Goal: Transaction & Acquisition: Download file/media

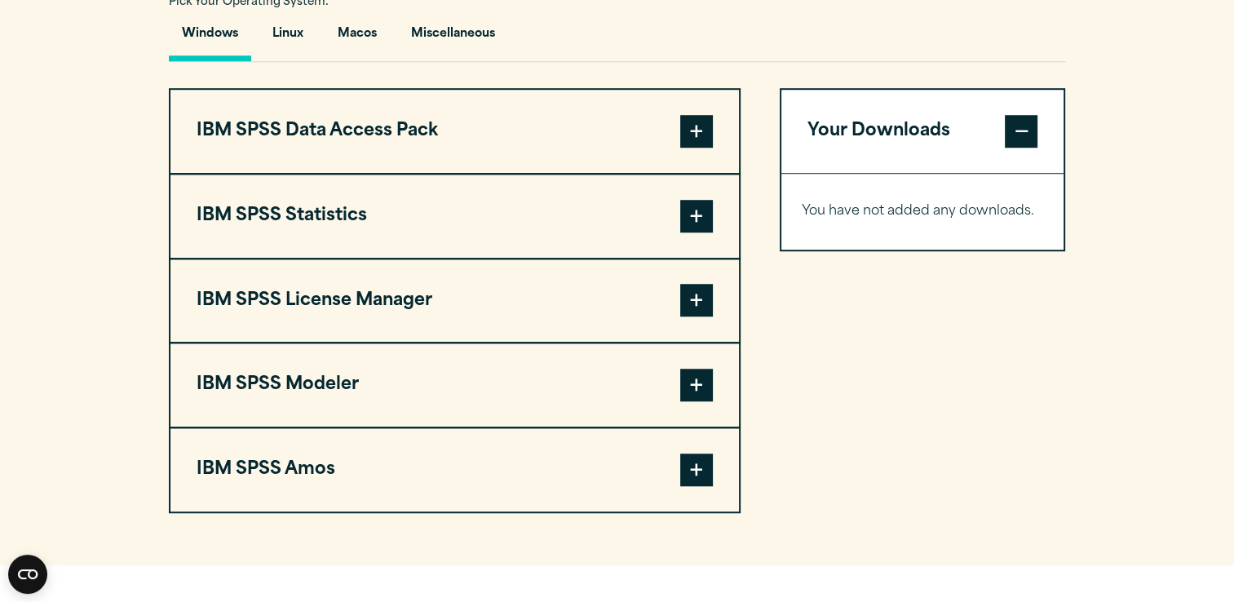
scroll to position [1234, 0]
click at [701, 123] on span at bounding box center [696, 130] width 33 height 33
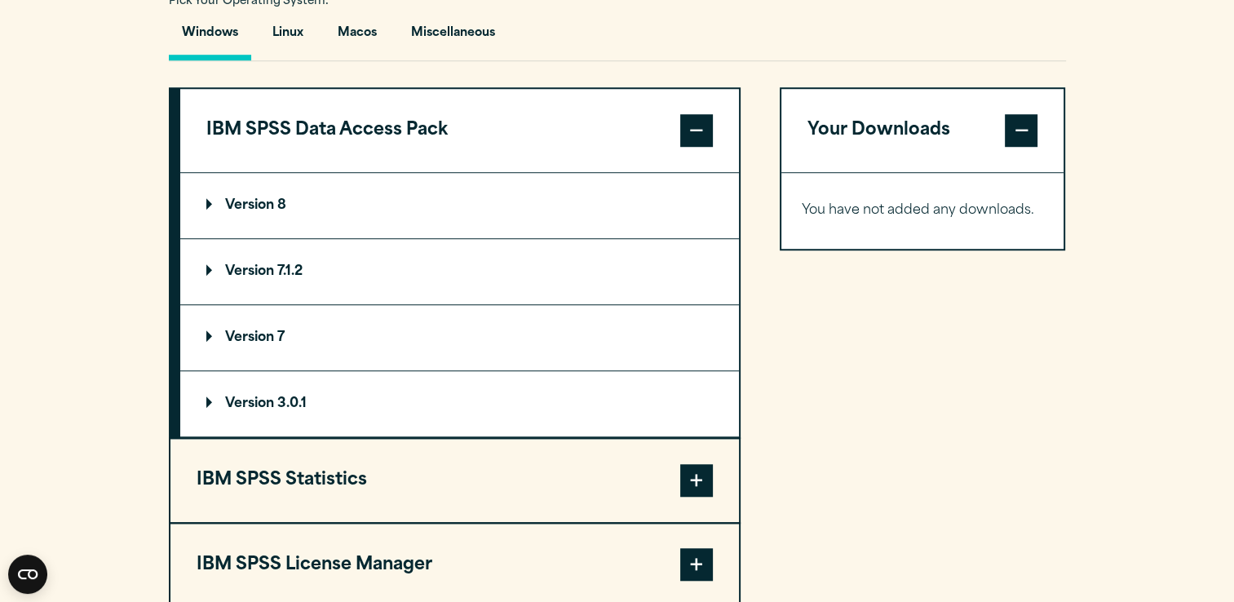
click at [701, 123] on span at bounding box center [696, 130] width 33 height 33
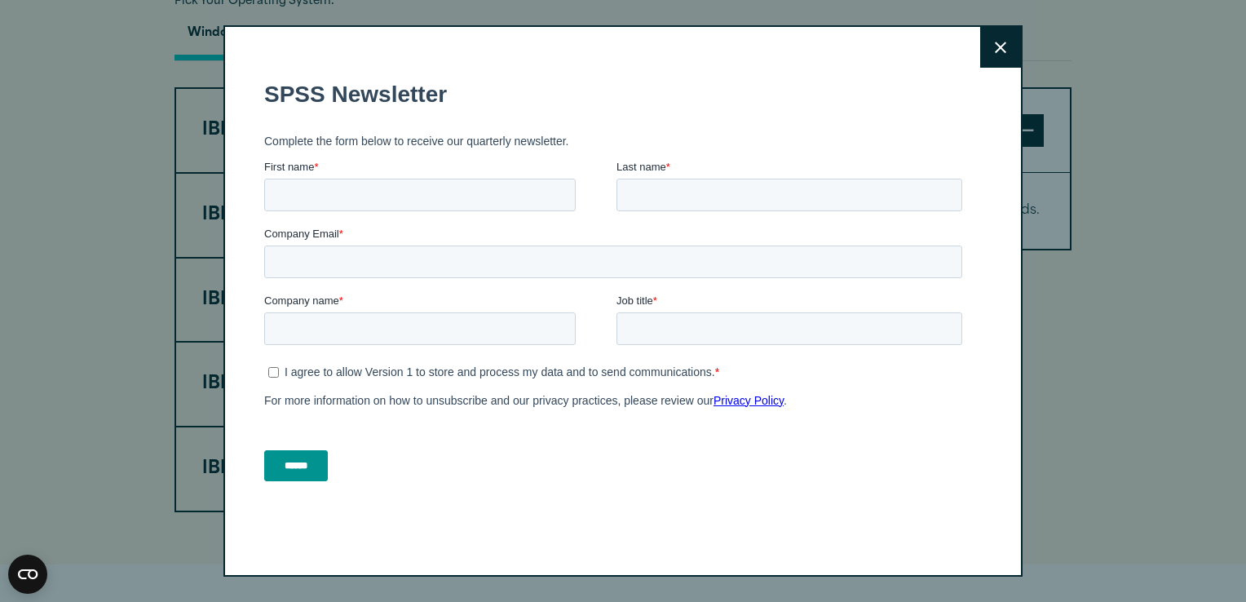
click at [1002, 52] on button "Close" at bounding box center [1000, 47] width 41 height 41
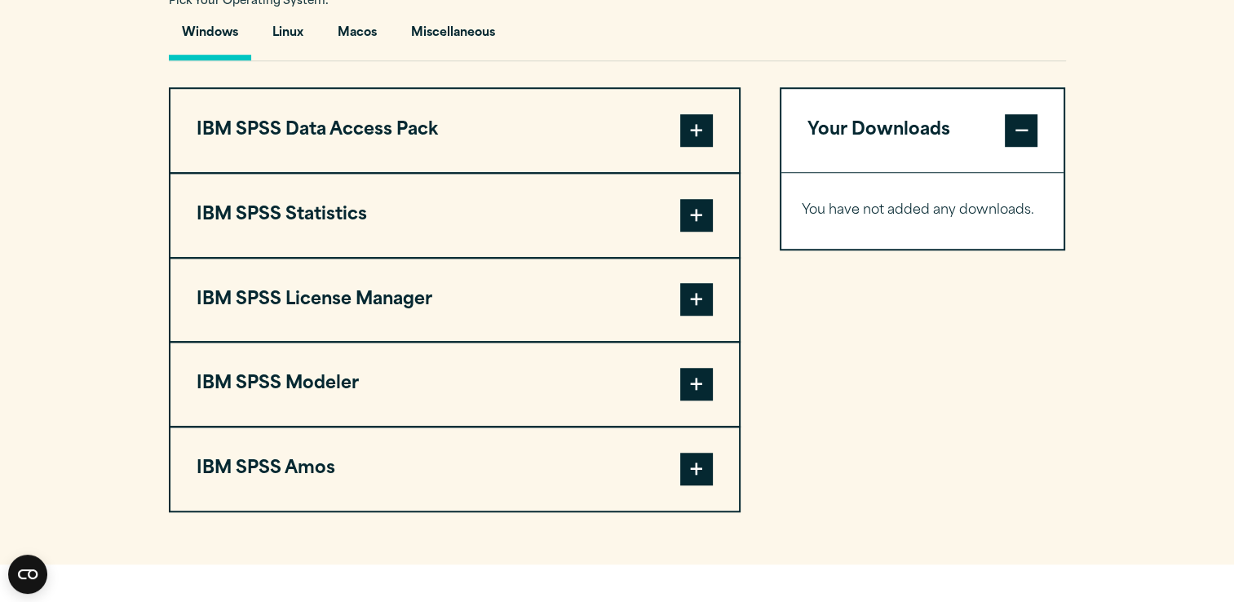
click at [704, 204] on span at bounding box center [696, 215] width 33 height 33
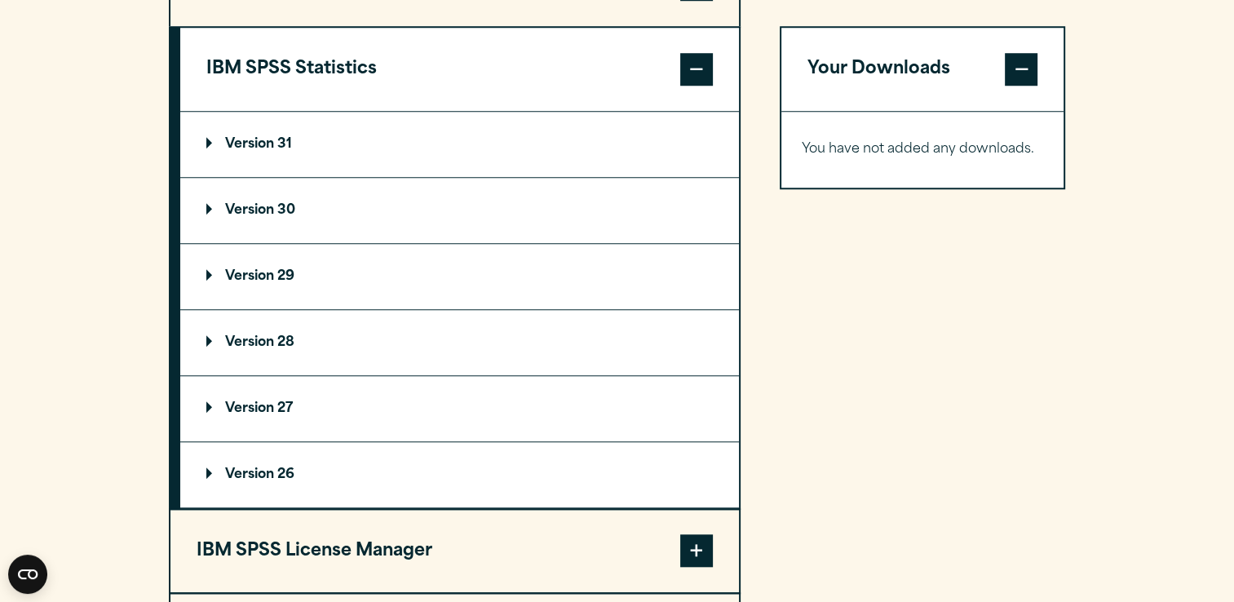
scroll to position [1387, 0]
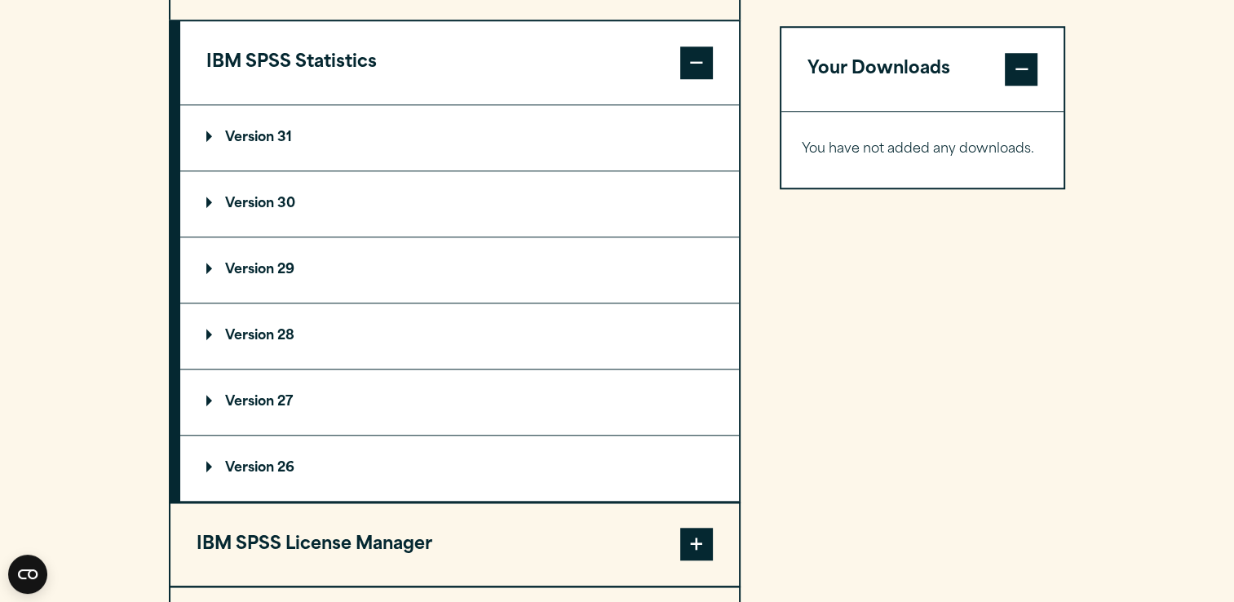
click at [220, 396] on p "Version 27" at bounding box center [249, 402] width 86 height 13
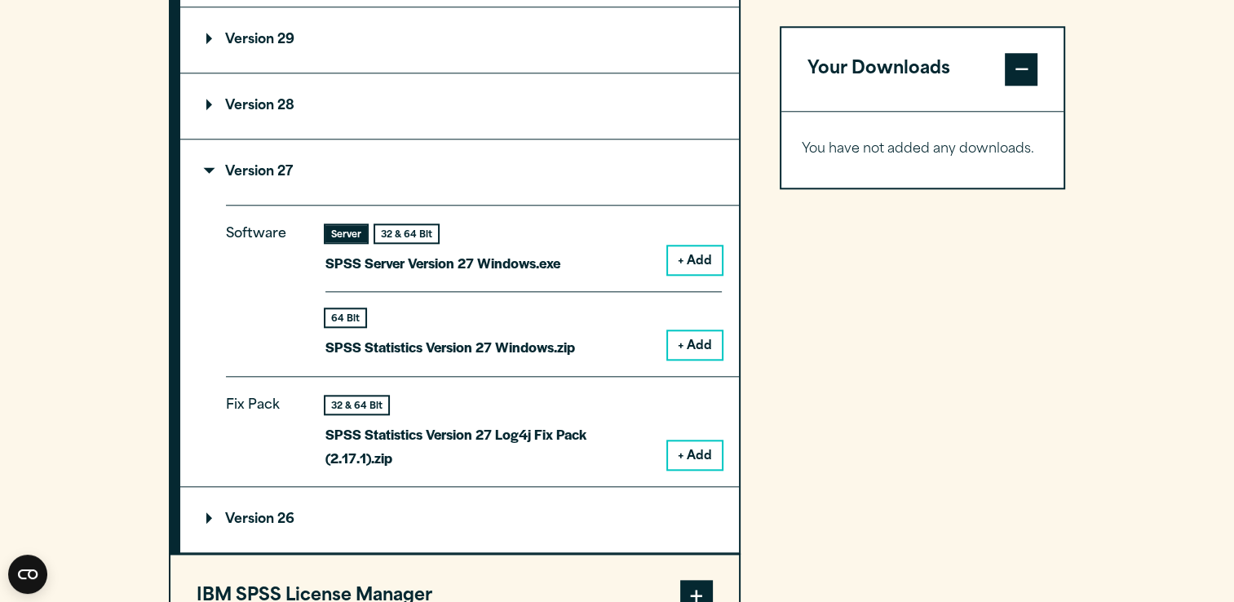
scroll to position [1618, 0]
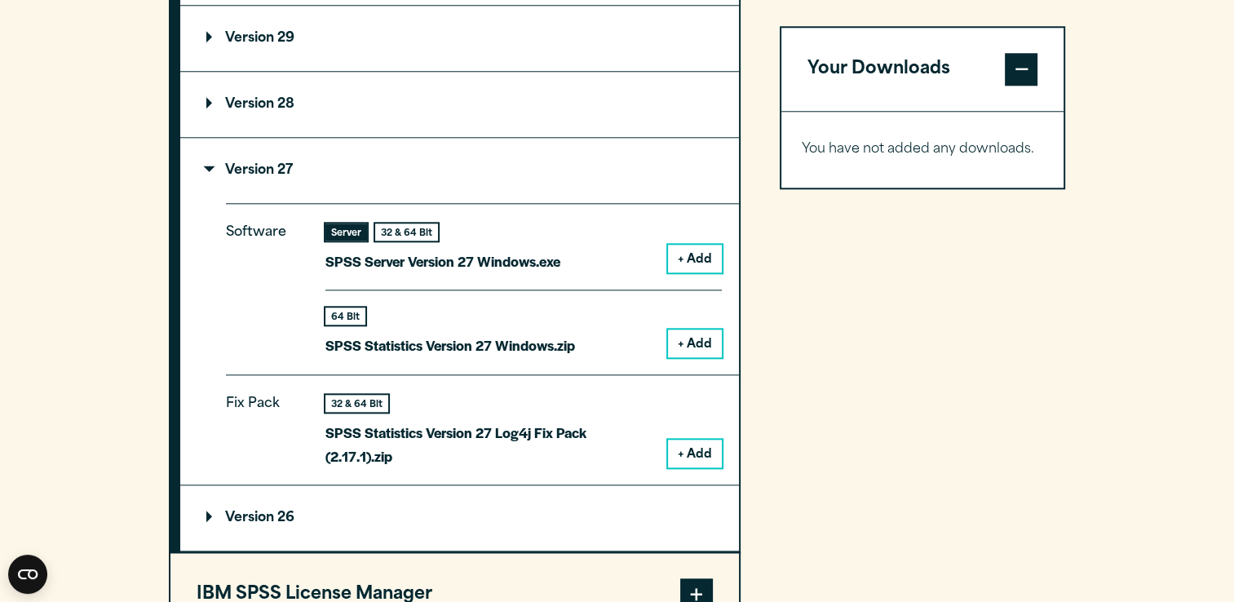
drag, startPoint x: 700, startPoint y: 254, endPoint x: 682, endPoint y: 255, distance: 18.0
click at [682, 255] on button "+ Add" at bounding box center [695, 259] width 54 height 28
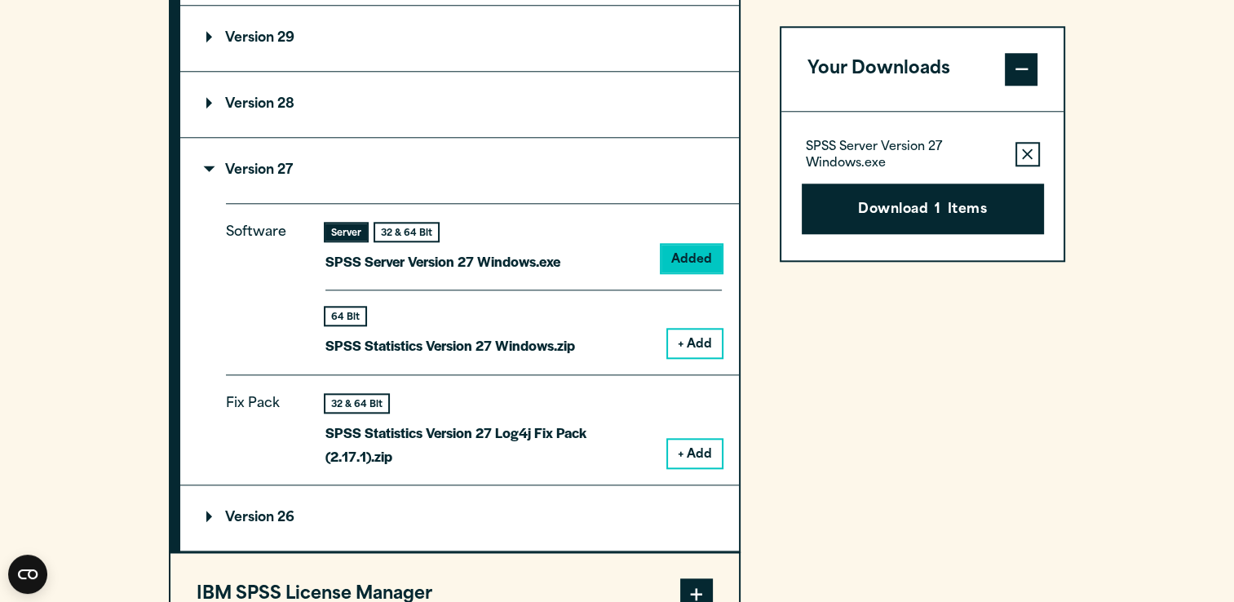
click at [696, 352] on button "+ Add" at bounding box center [695, 344] width 54 height 28
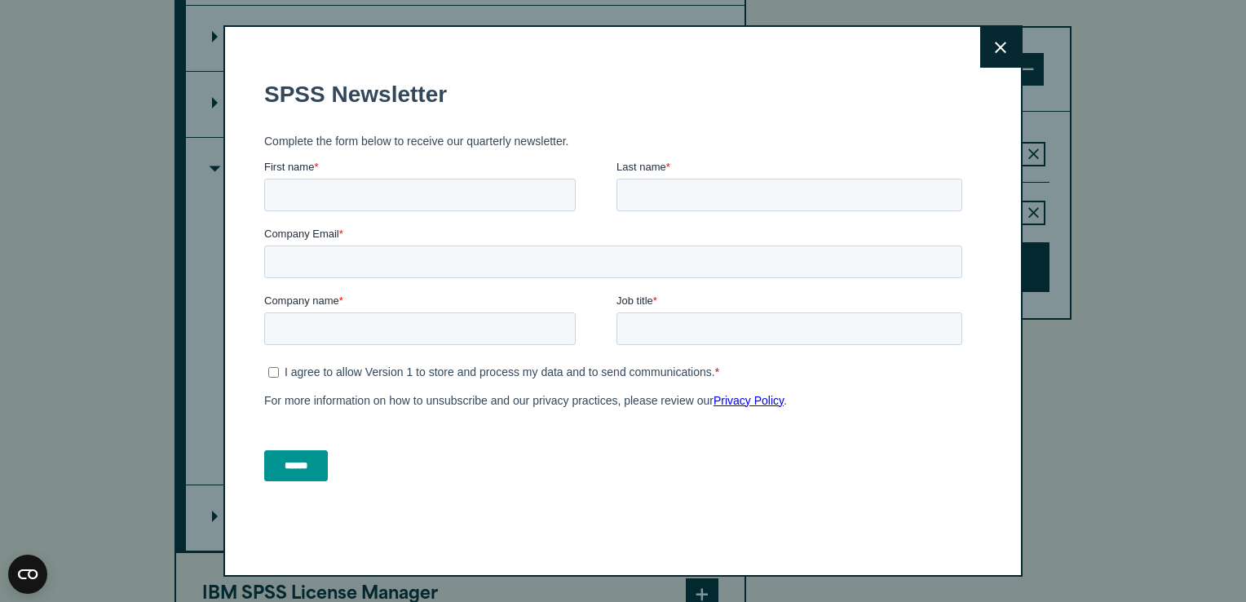
click at [1003, 42] on button "Close" at bounding box center [1000, 47] width 41 height 41
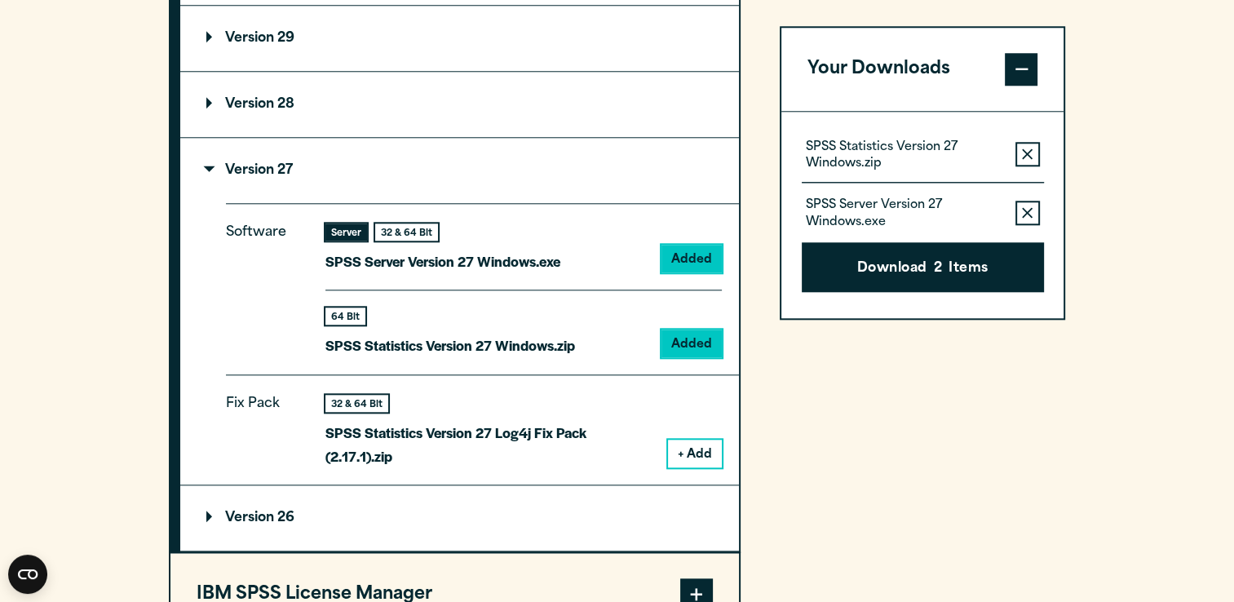
click at [695, 446] on button "+ Add" at bounding box center [695, 454] width 54 height 28
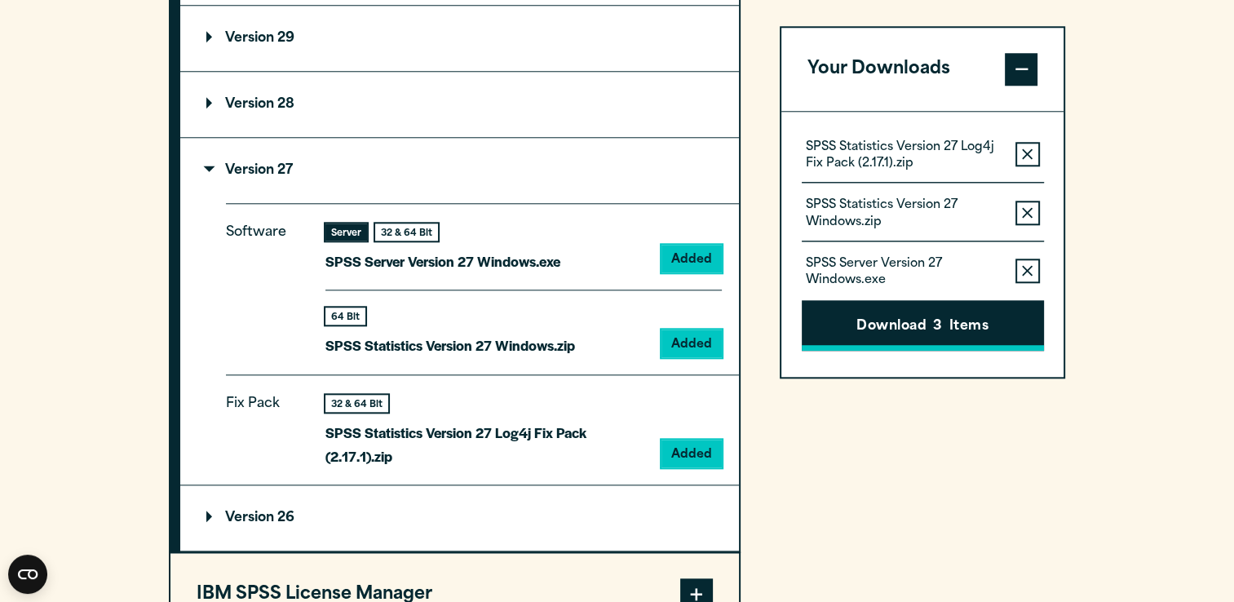
click at [914, 318] on button "Download 3 Items" at bounding box center [923, 326] width 242 height 51
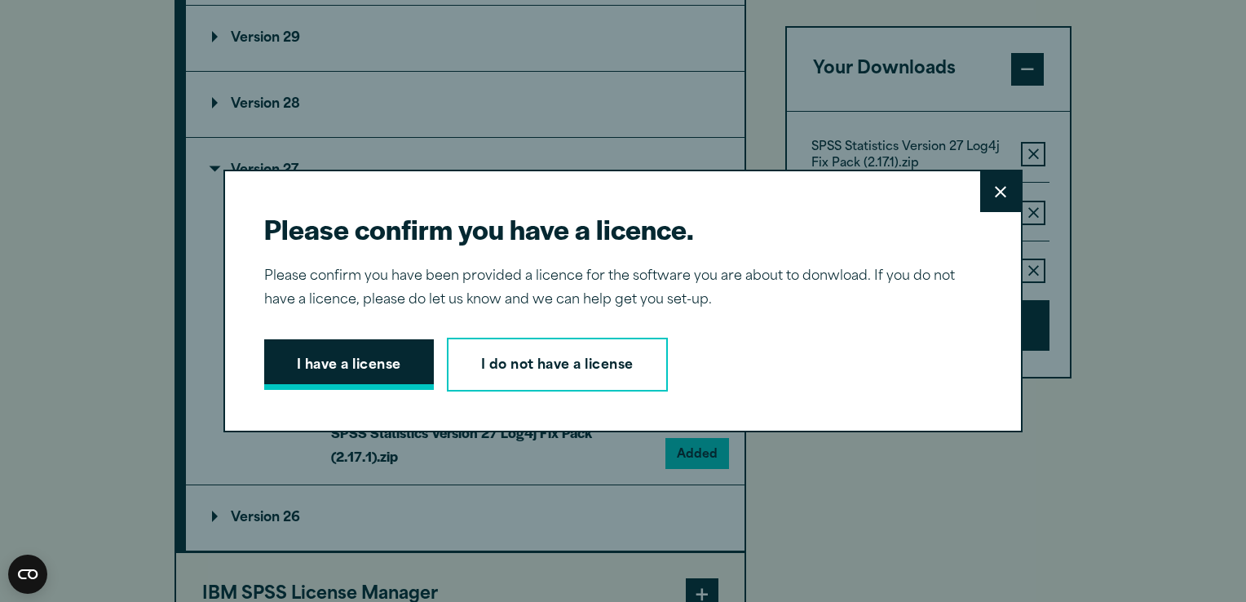
click at [287, 375] on button "I have a license" at bounding box center [349, 364] width 170 height 51
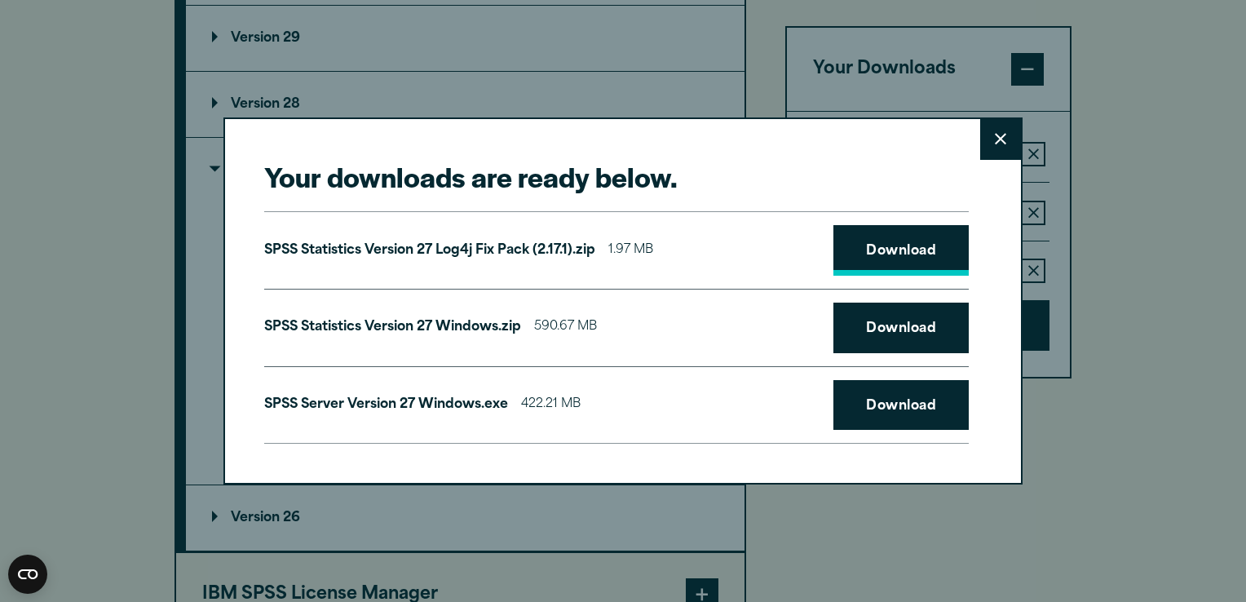
click at [927, 238] on link "Download" at bounding box center [901, 250] width 135 height 51
click at [905, 306] on link "Download" at bounding box center [901, 328] width 135 height 51
click at [894, 404] on link "Download" at bounding box center [901, 405] width 135 height 51
click at [995, 135] on icon at bounding box center [1000, 139] width 11 height 12
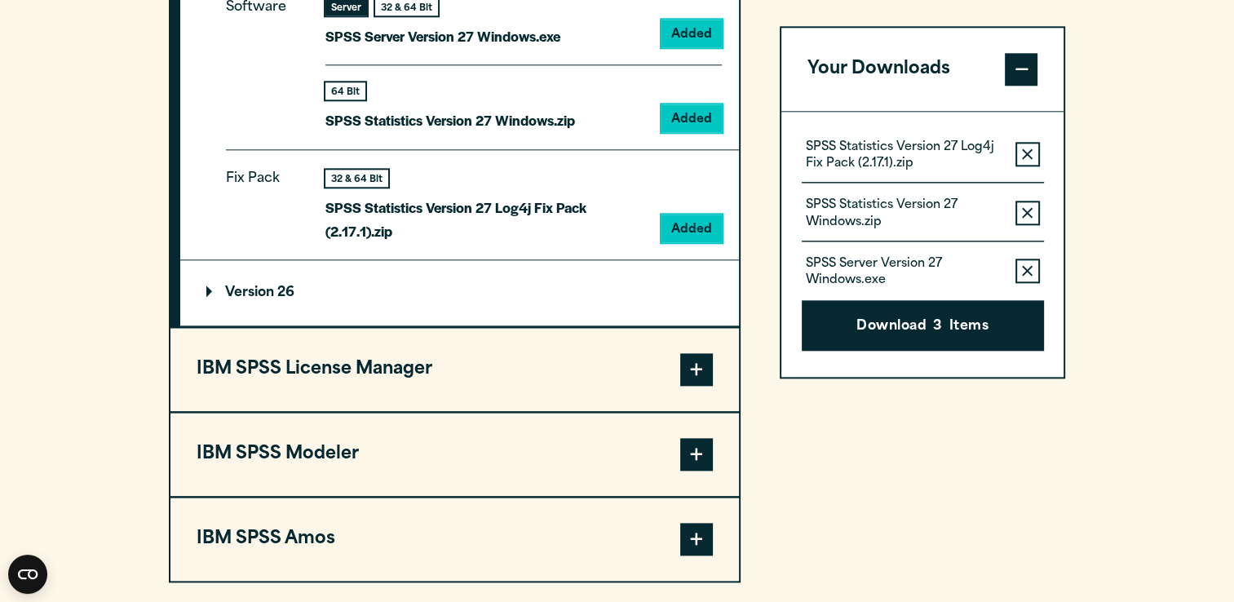
scroll to position [1847, 0]
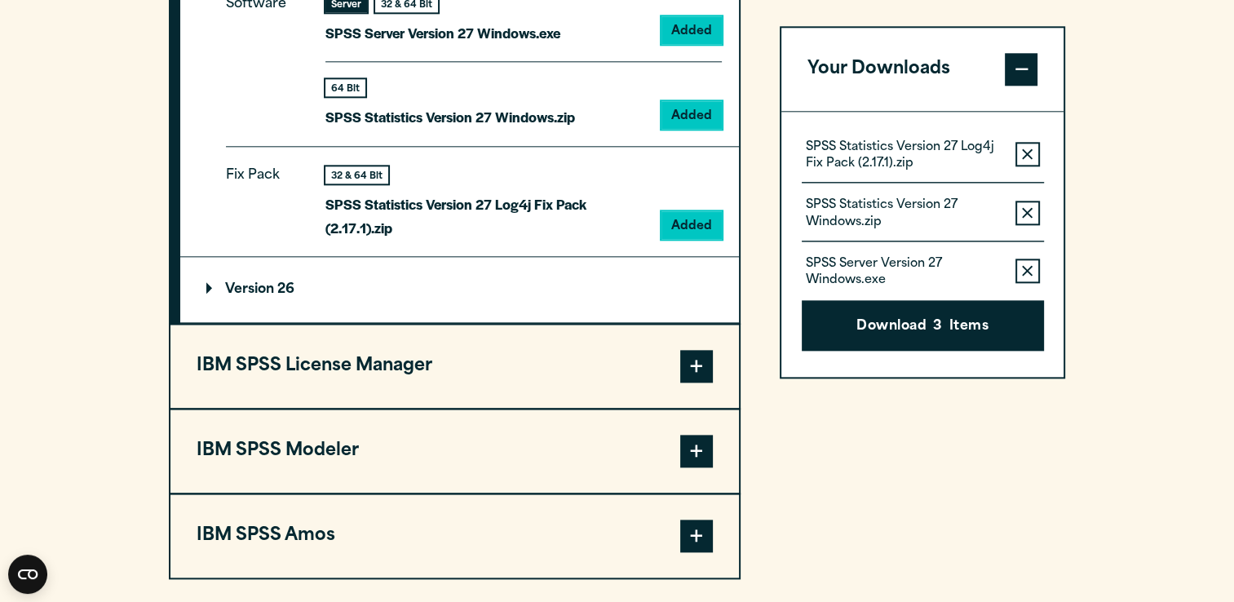
click at [446, 409] on button "IBM SPSS Modeler" at bounding box center [454, 450] width 569 height 83
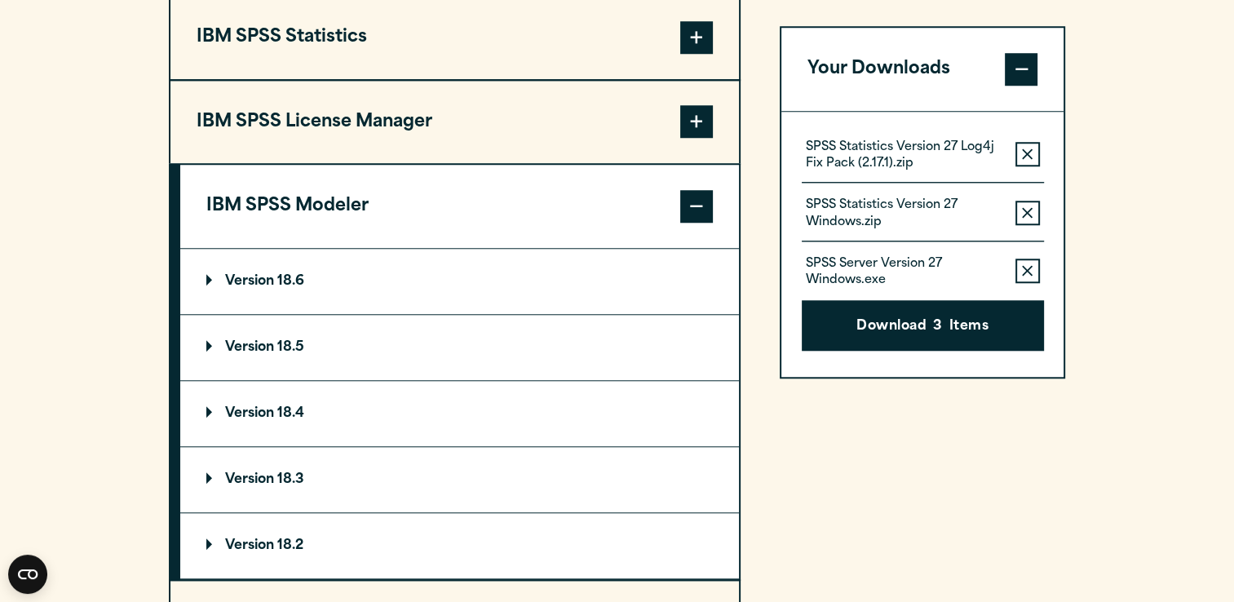
scroll to position [1410, 0]
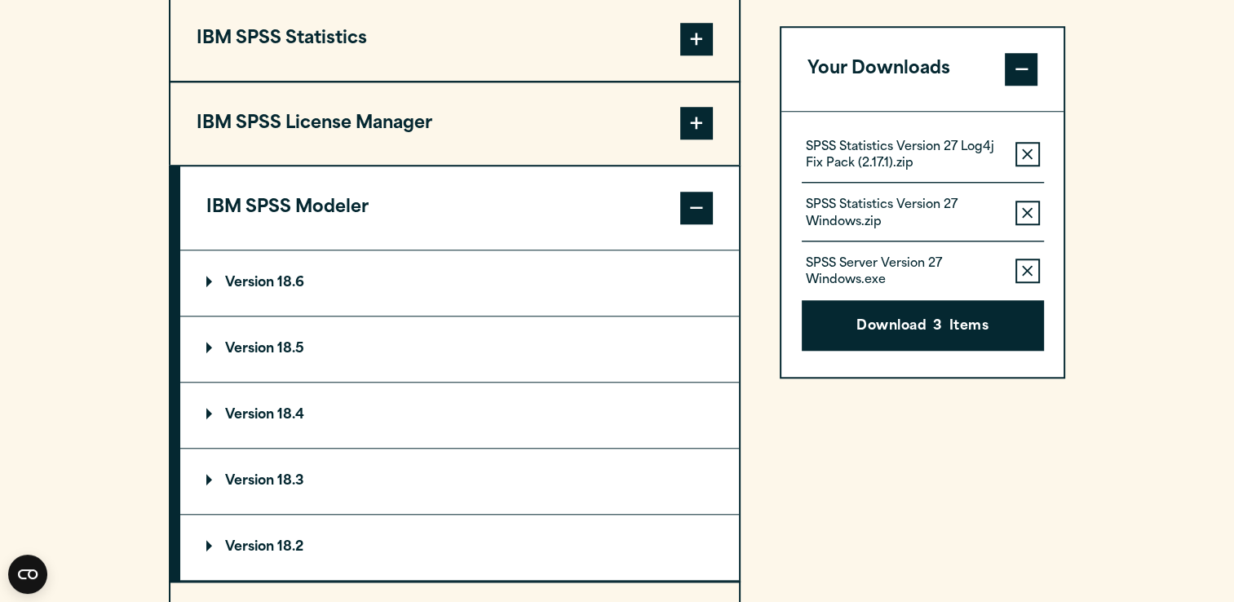
click at [692, 200] on span at bounding box center [696, 208] width 33 height 33
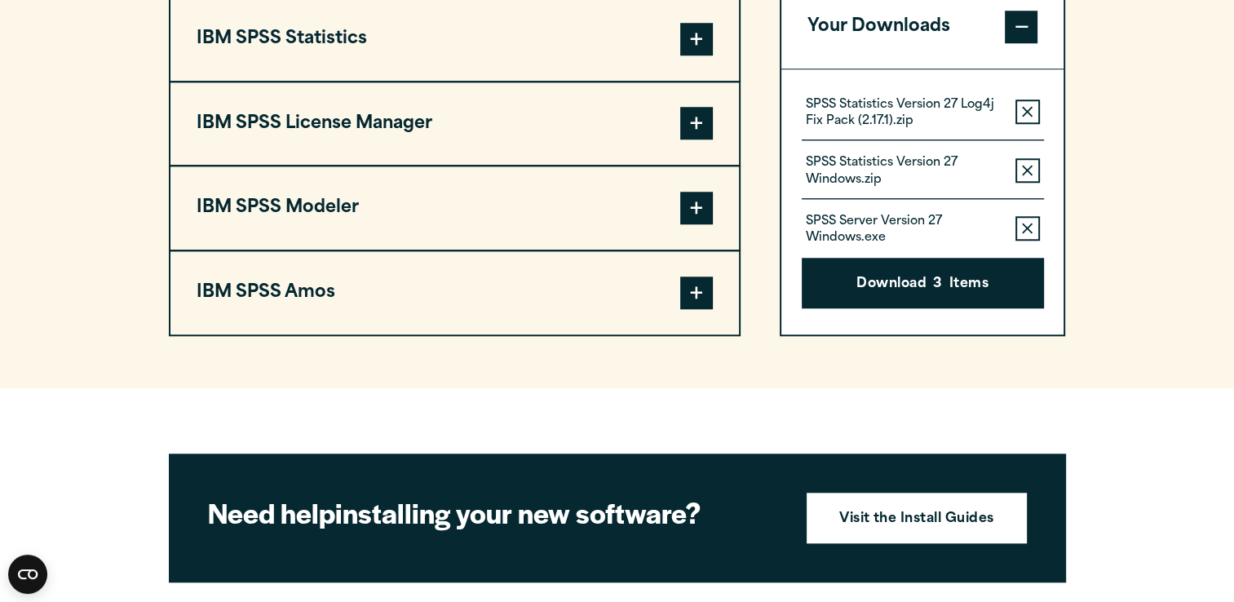
click at [691, 120] on span at bounding box center [696, 123] width 33 height 33
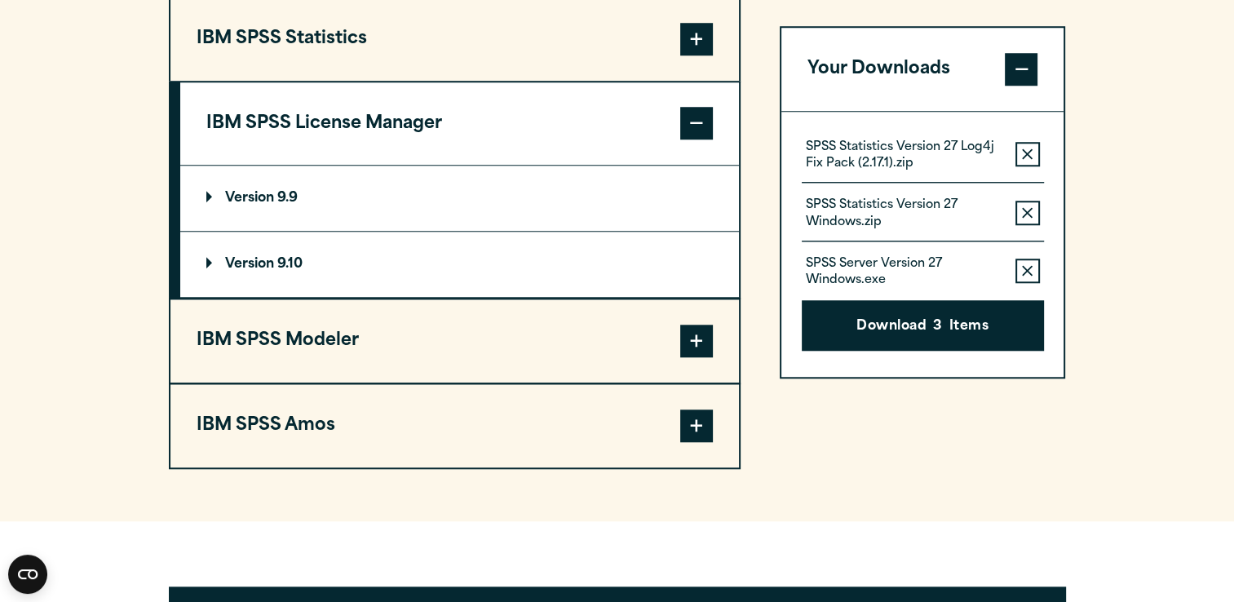
click at [687, 113] on span at bounding box center [696, 123] width 33 height 33
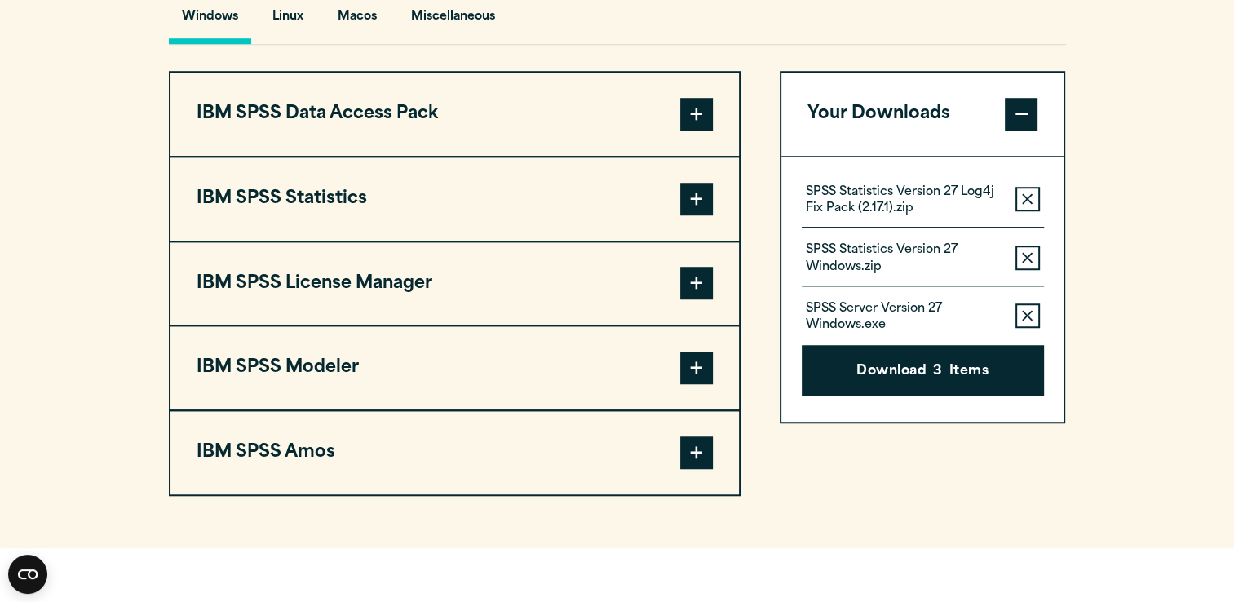
scroll to position [1237, 0]
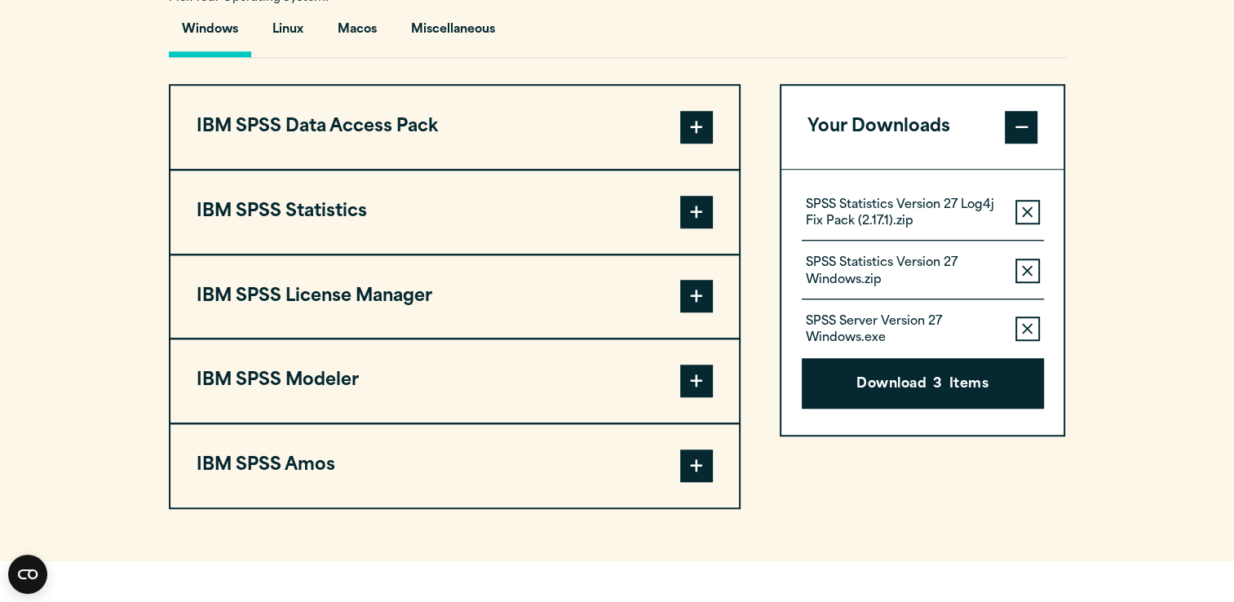
click at [670, 117] on button "IBM SPSS Data Access Pack" at bounding box center [454, 127] width 569 height 83
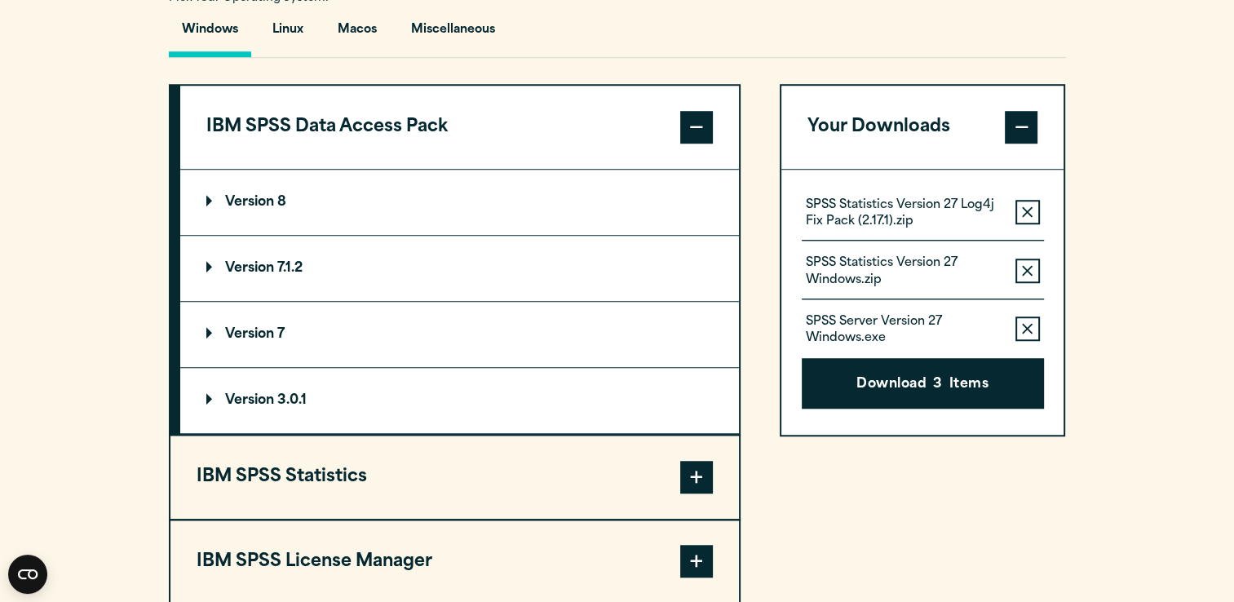
click at [678, 142] on button "IBM SPSS Data Access Pack" at bounding box center [459, 127] width 559 height 83
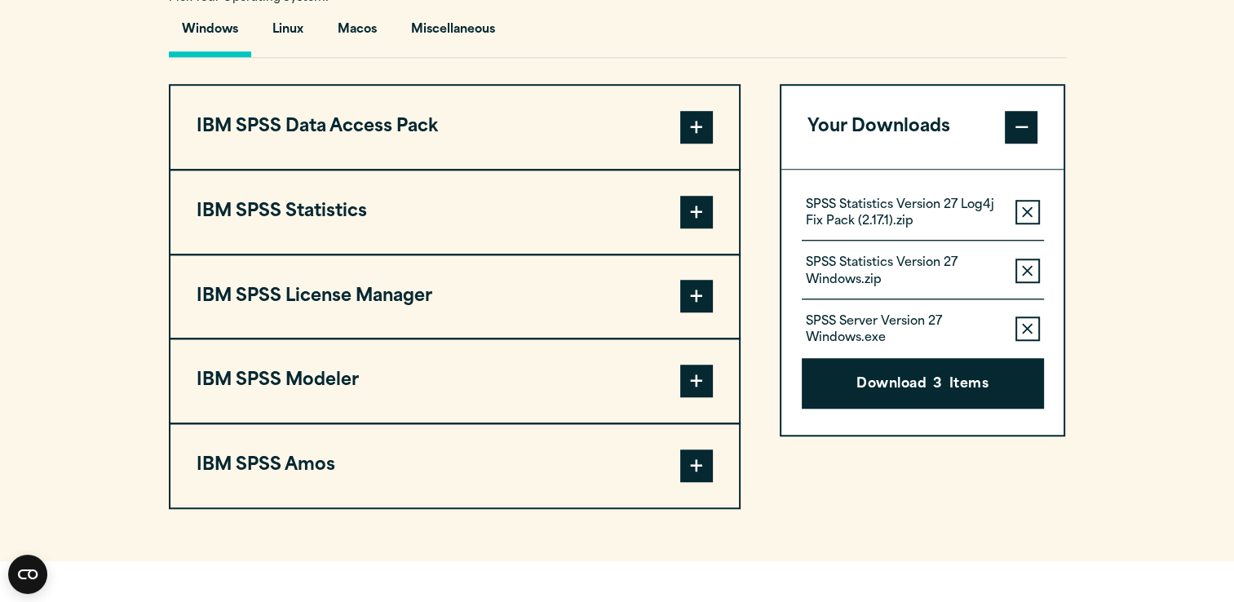
click at [630, 221] on button "IBM SPSS Statistics" at bounding box center [454, 211] width 569 height 83
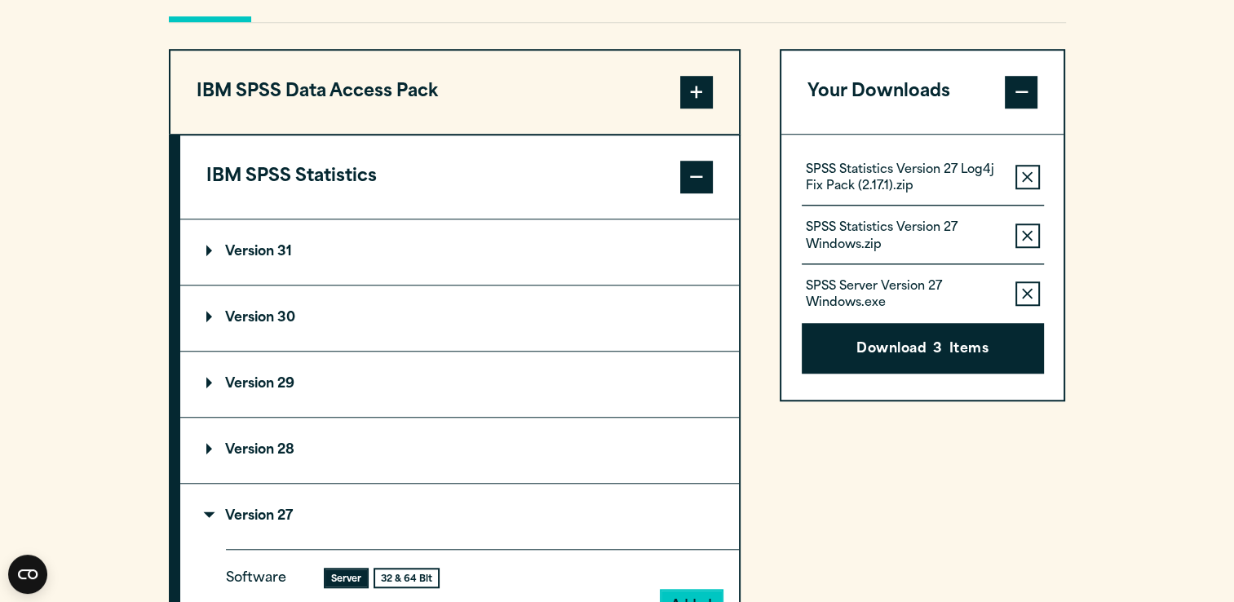
scroll to position [1272, 0]
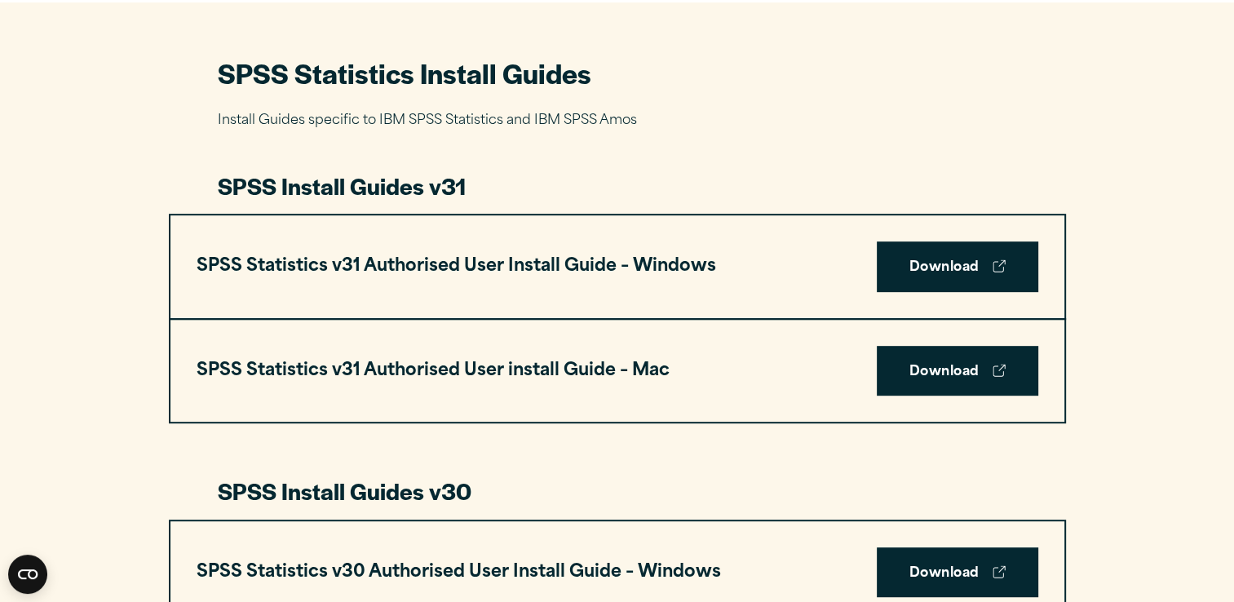
scroll to position [743, 0]
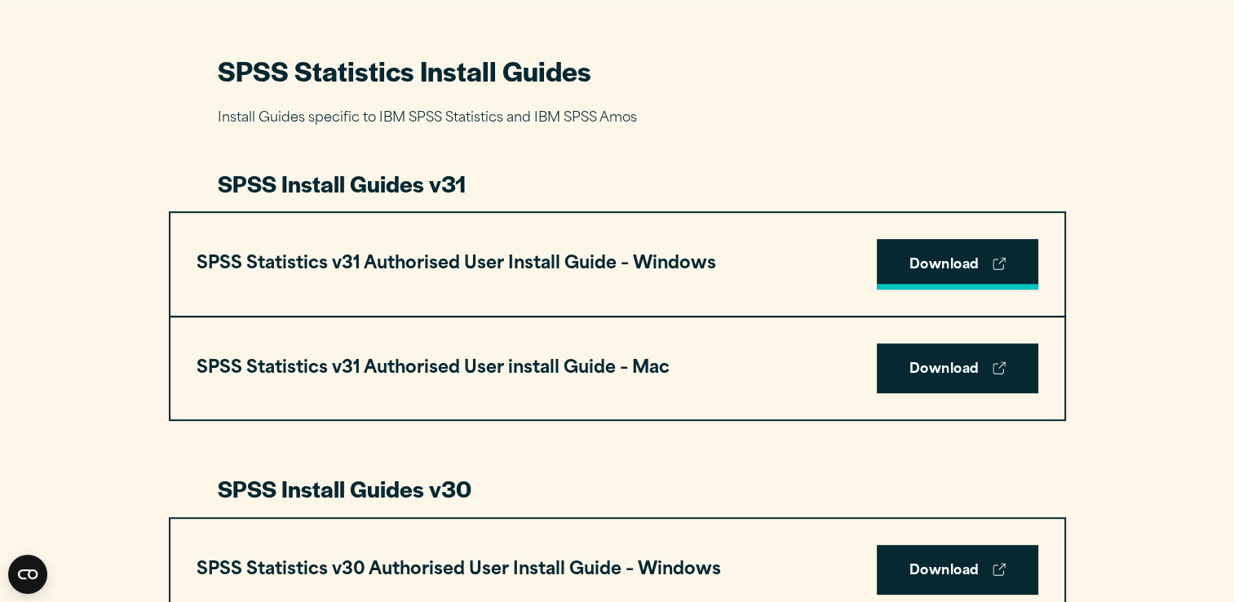
click at [992, 273] on link "Download" at bounding box center [958, 264] width 162 height 51
click at [969, 351] on link "Download" at bounding box center [958, 368] width 162 height 51
click at [809, 250] on div "SPSS Statistics v31 Authorised User Install Guide – Windows Download" at bounding box center [617, 264] width 894 height 103
click at [923, 269] on link "Download" at bounding box center [958, 264] width 162 height 51
click at [925, 259] on link "Download" at bounding box center [958, 264] width 162 height 51
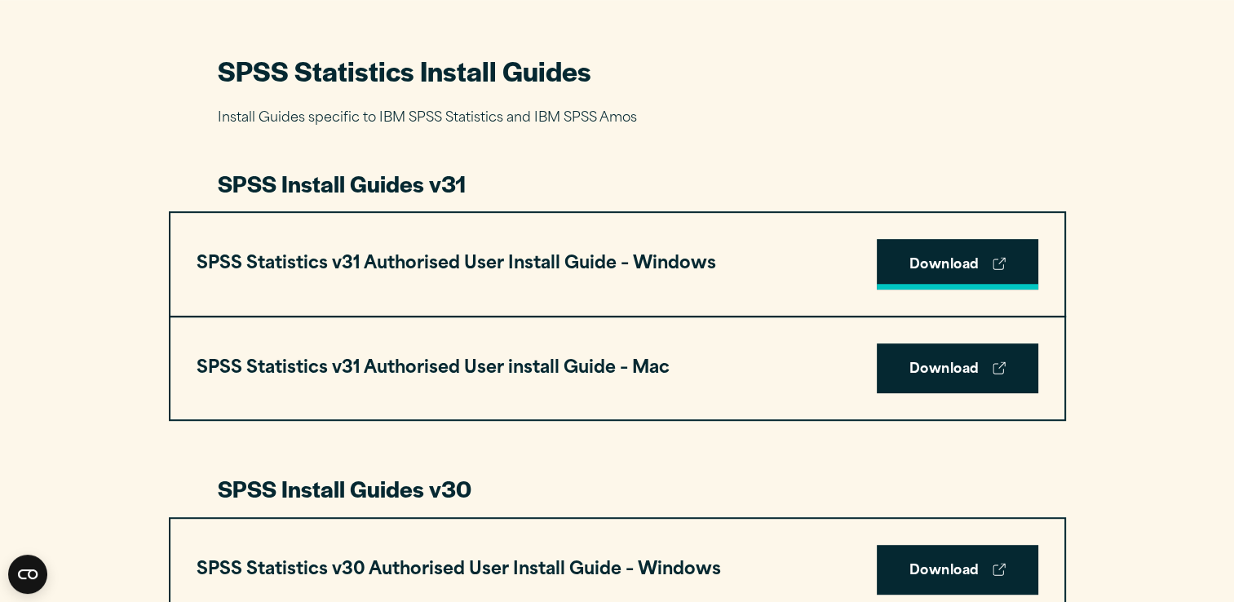
click at [939, 256] on link "Download" at bounding box center [958, 264] width 162 height 51
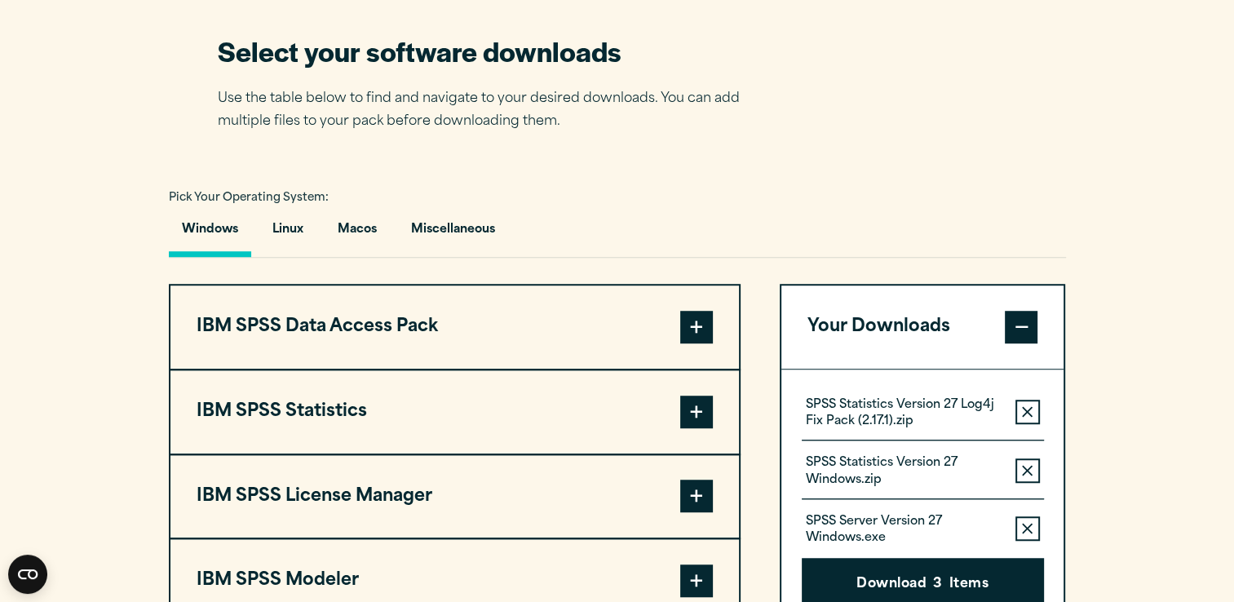
scroll to position [1039, 0]
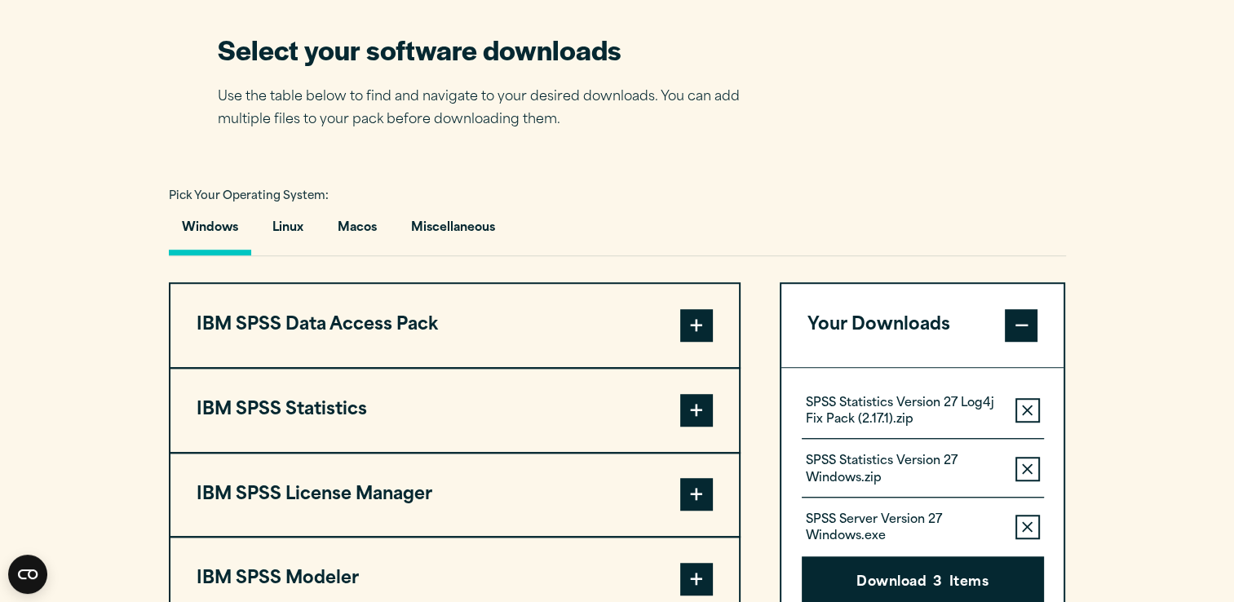
click at [697, 323] on span at bounding box center [696, 325] width 33 height 33
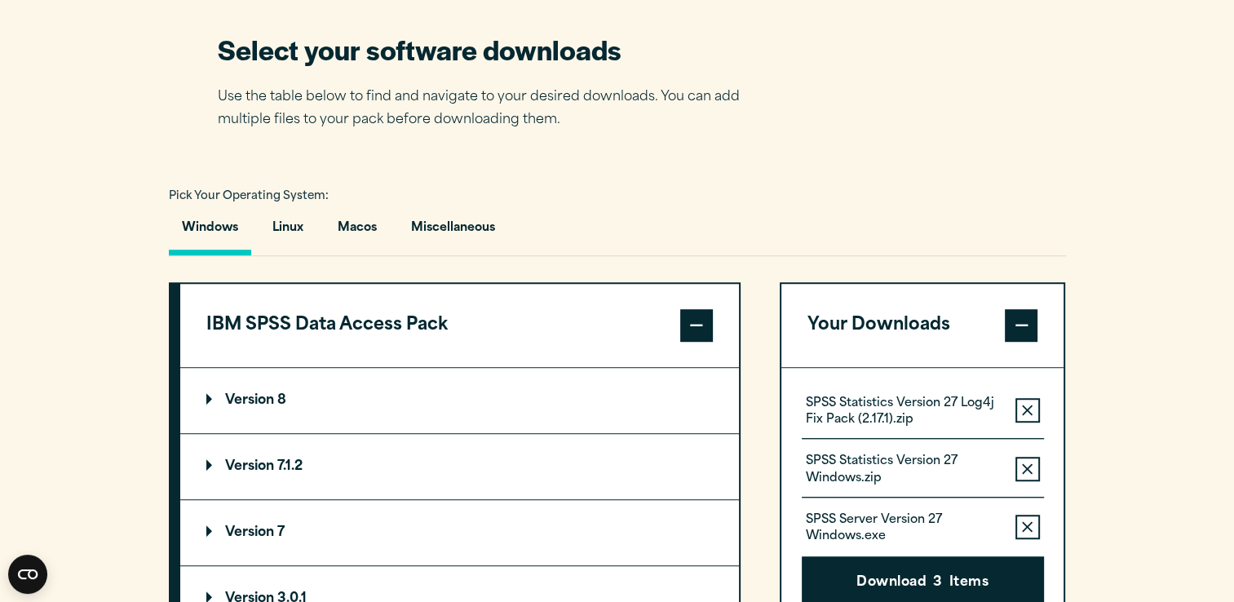
click at [697, 323] on span at bounding box center [696, 325] width 33 height 33
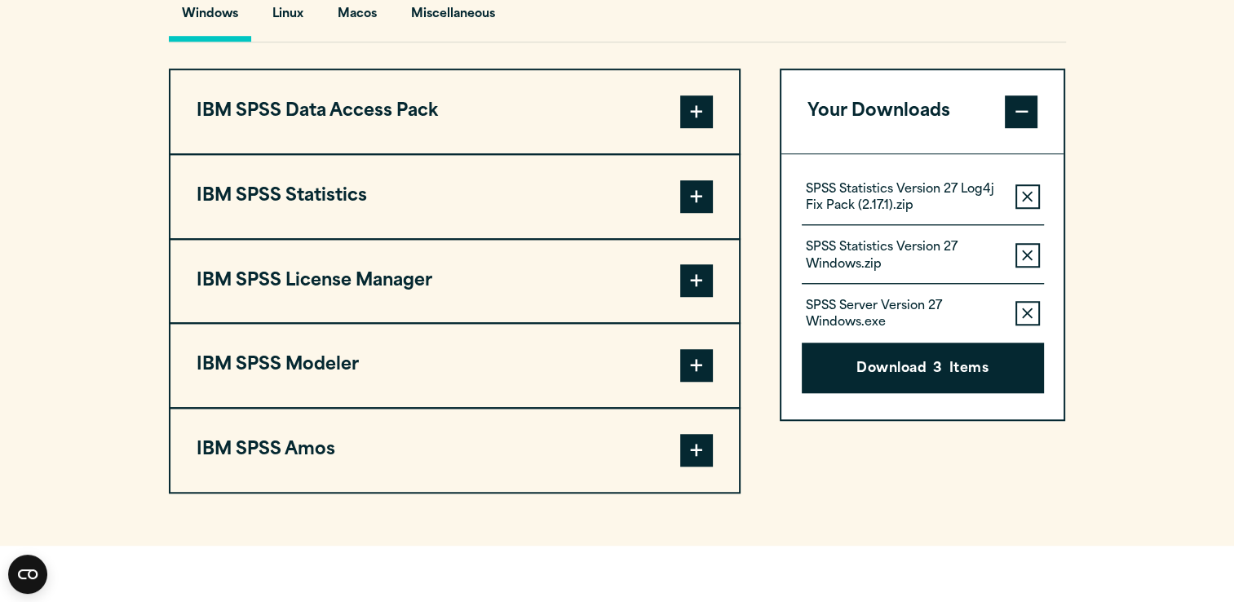
scroll to position [1261, 0]
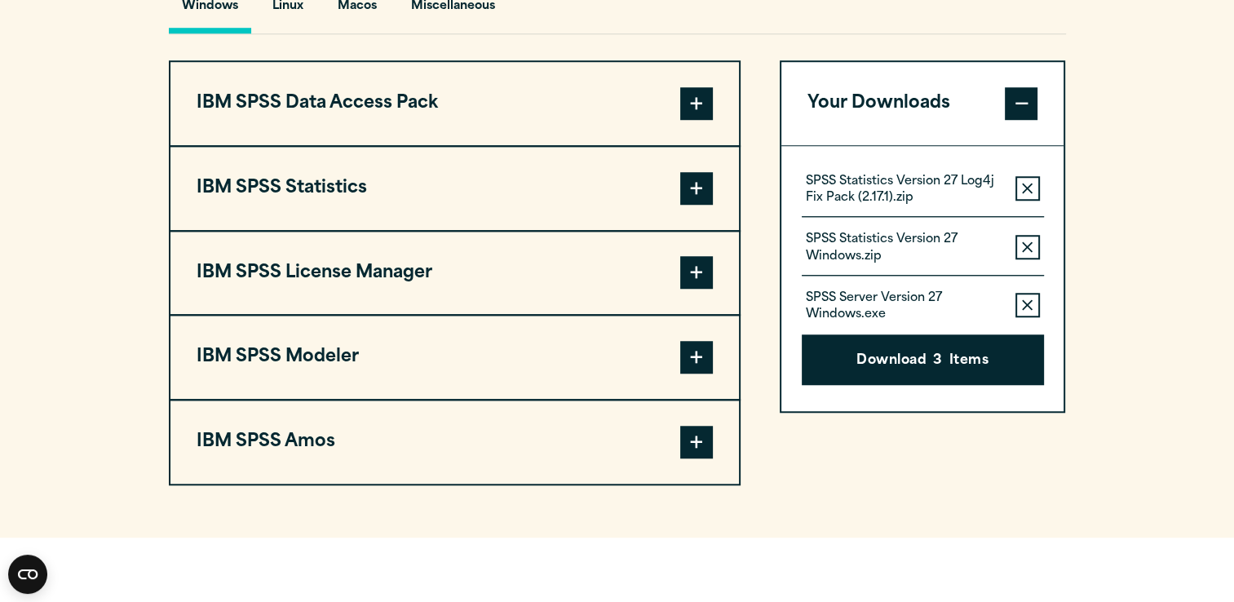
click at [705, 256] on span at bounding box center [696, 272] width 33 height 33
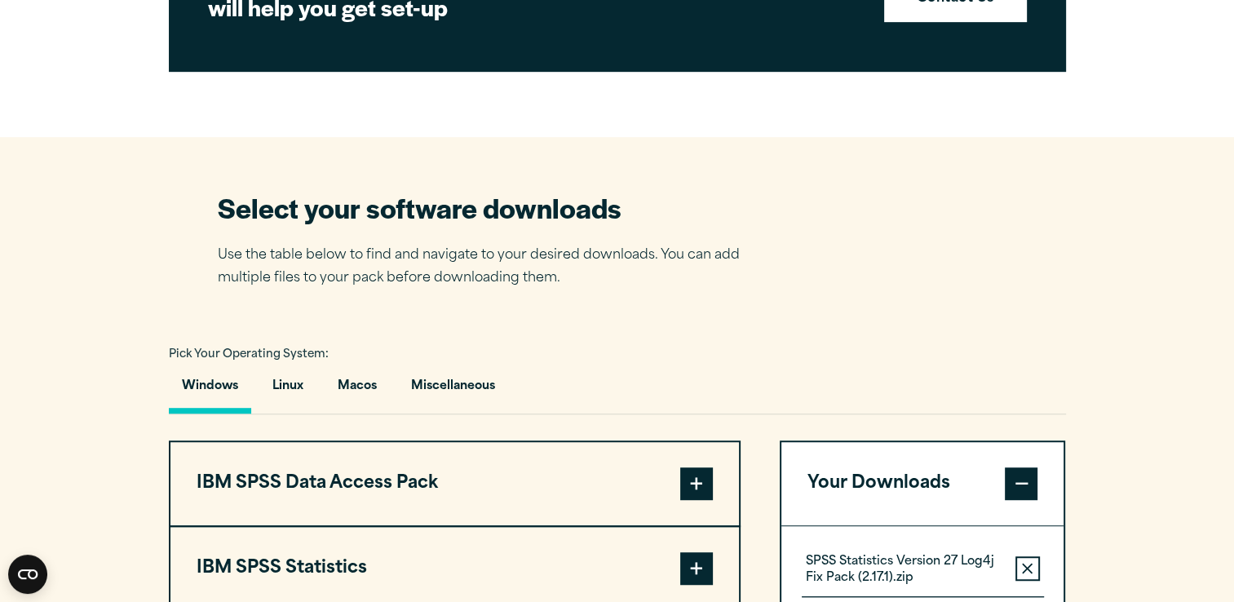
scroll to position [864, 0]
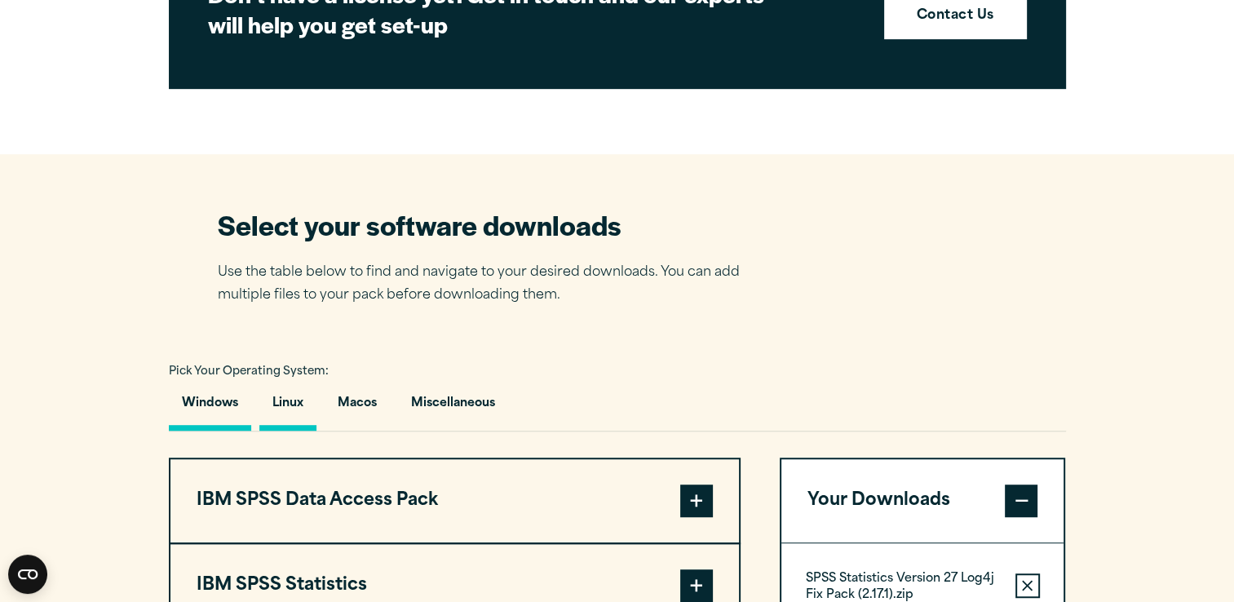
drag, startPoint x: 511, startPoint y: 343, endPoint x: 294, endPoint y: 403, distance: 225.0
click at [294, 403] on section "Select your software downloads Use the table below to find and navigate to your…" at bounding box center [617, 544] width 1234 height 781
click at [607, 344] on section "Select your software downloads Use the table below to find and navigate to your…" at bounding box center [617, 544] width 1234 height 781
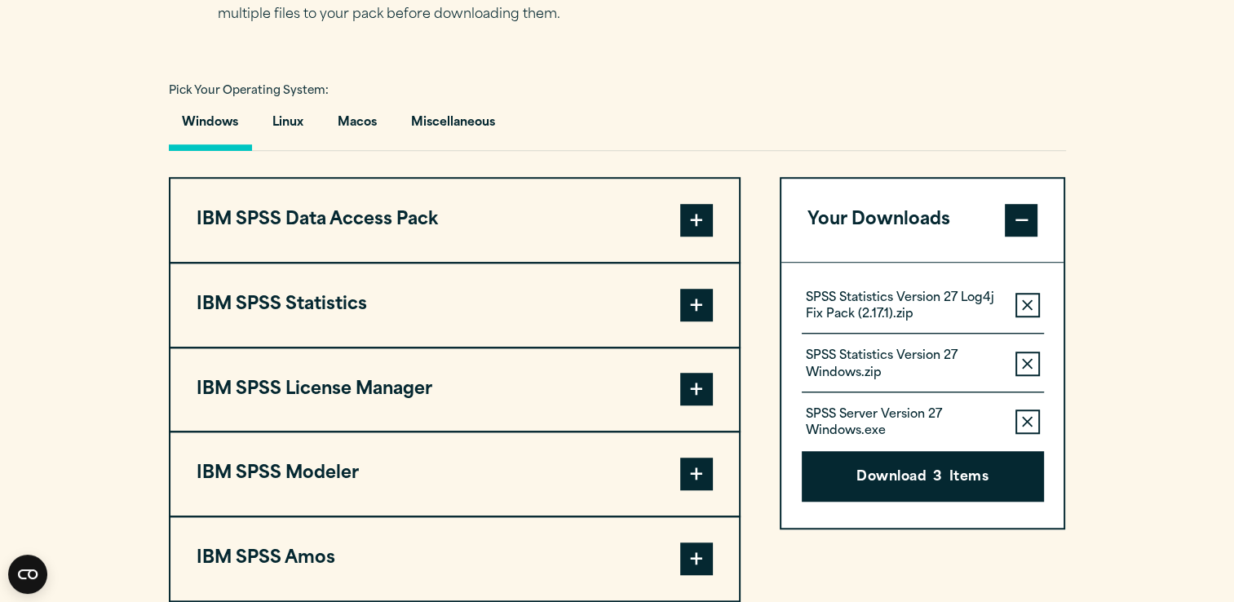
scroll to position [1148, 0]
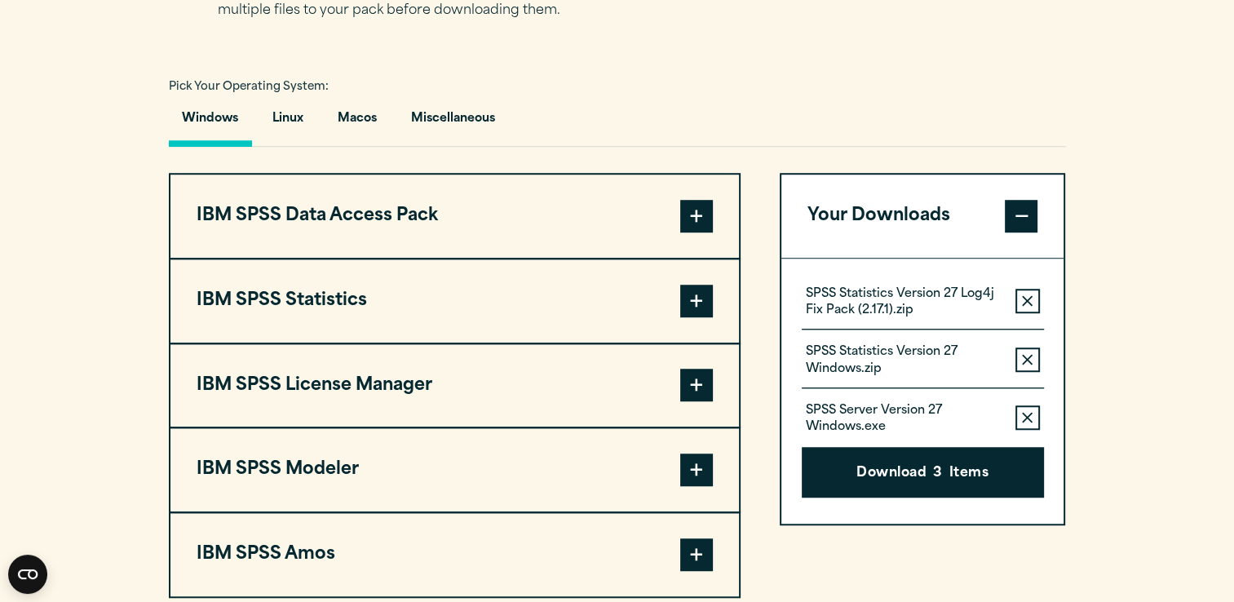
click at [571, 312] on button "IBM SPSS Statistics" at bounding box center [454, 300] width 569 height 83
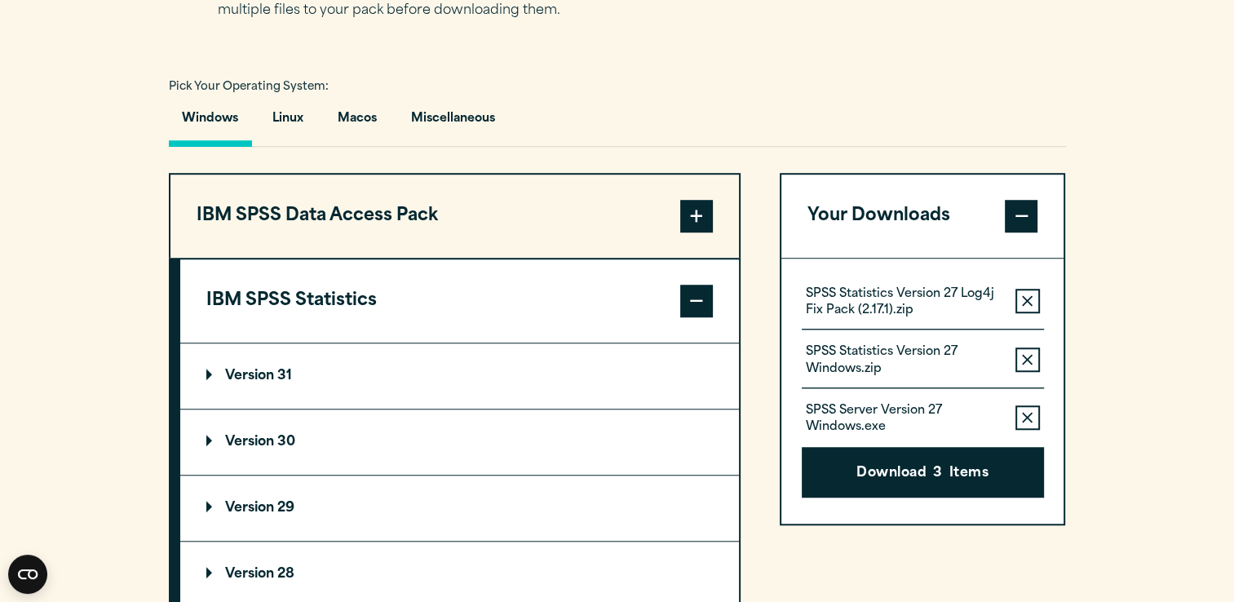
click at [378, 366] on summary "Version 31" at bounding box center [459, 375] width 559 height 65
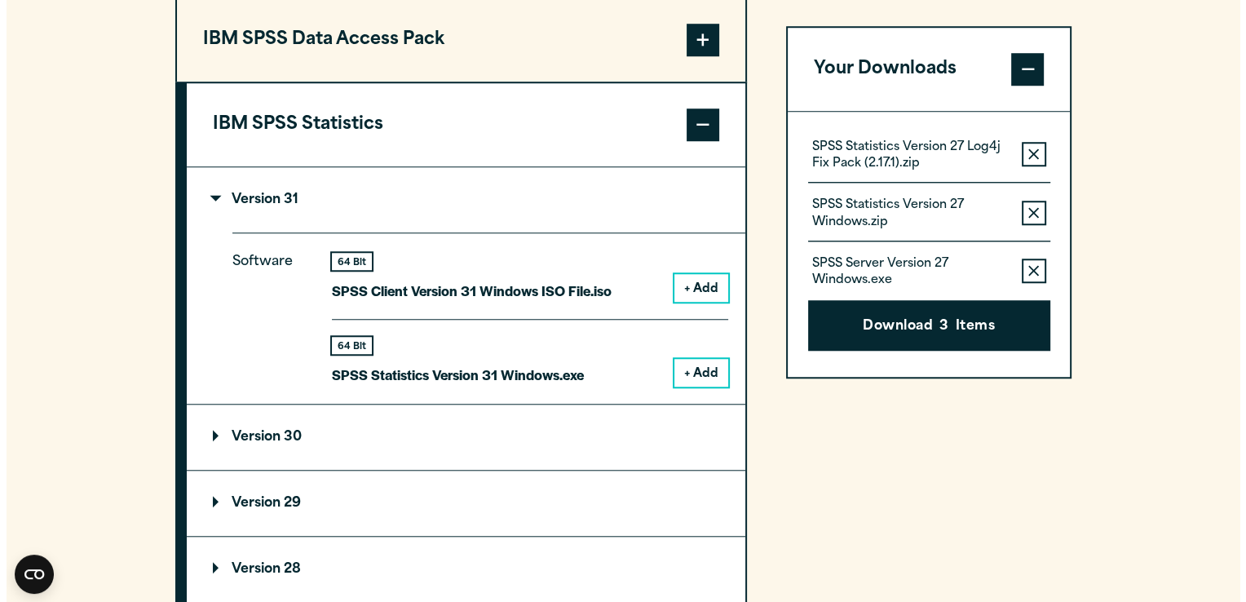
scroll to position [1331, 0]
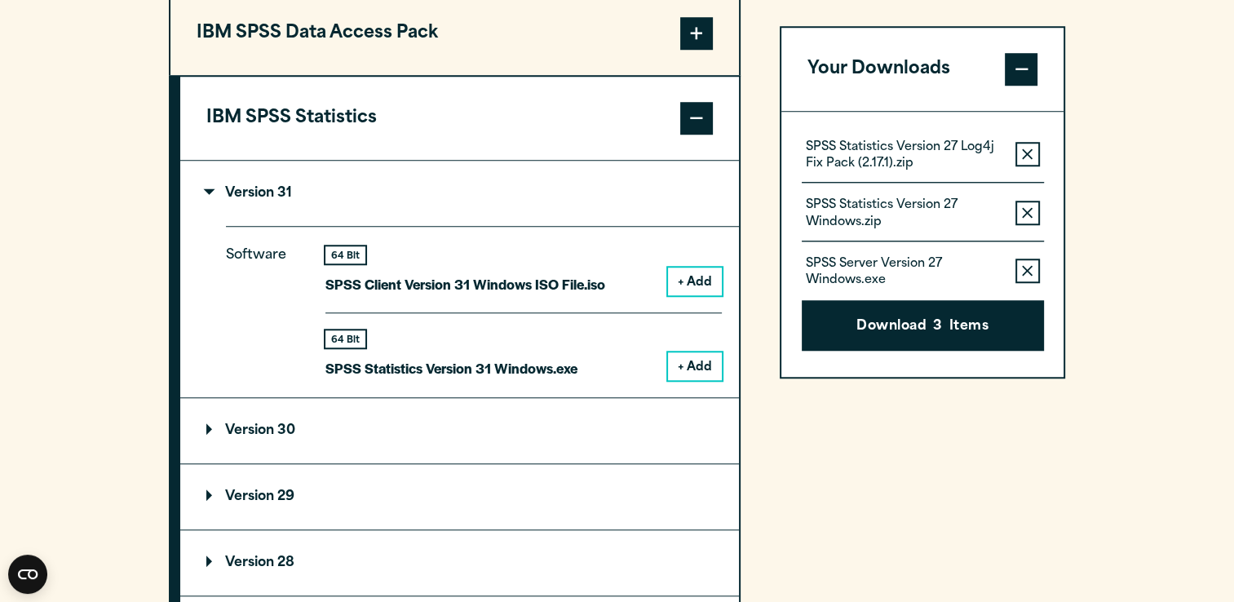
click at [693, 356] on button "+ Add" at bounding box center [695, 366] width 54 height 28
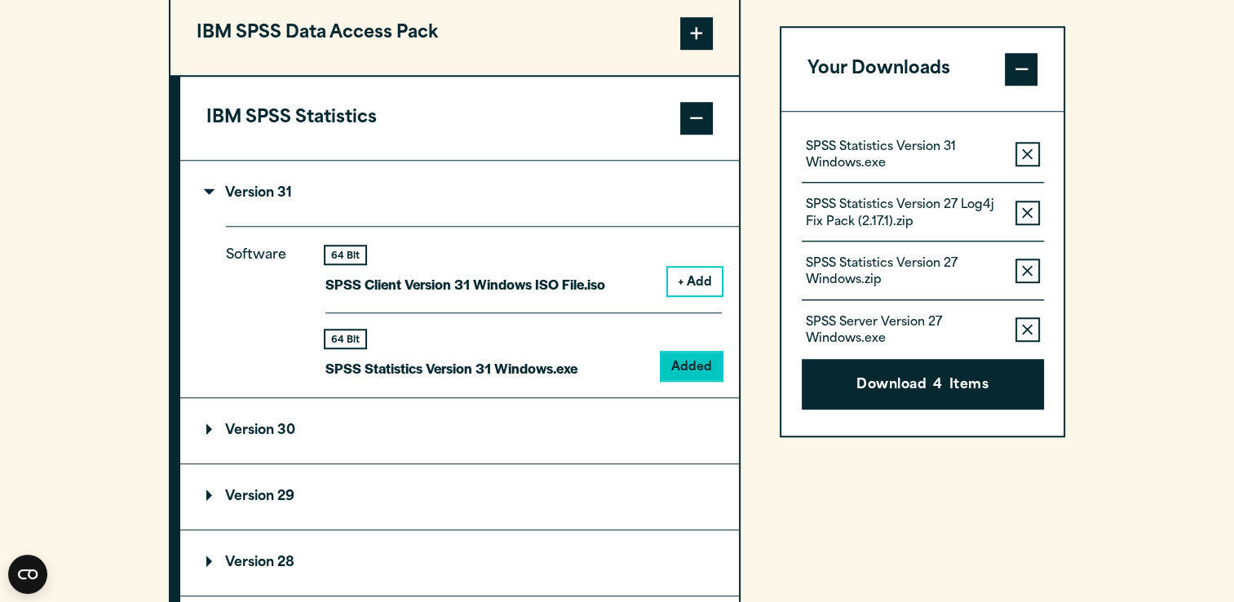
drag, startPoint x: 1028, startPoint y: 322, endPoint x: 1068, endPoint y: 324, distance: 40.0
click at [1068, 324] on section "Select your software downloads Use the table below to find and navigate to your…" at bounding box center [617, 361] width 1234 height 1349
click at [1018, 326] on button "Remove this item from your software download list" at bounding box center [1028, 329] width 24 height 24
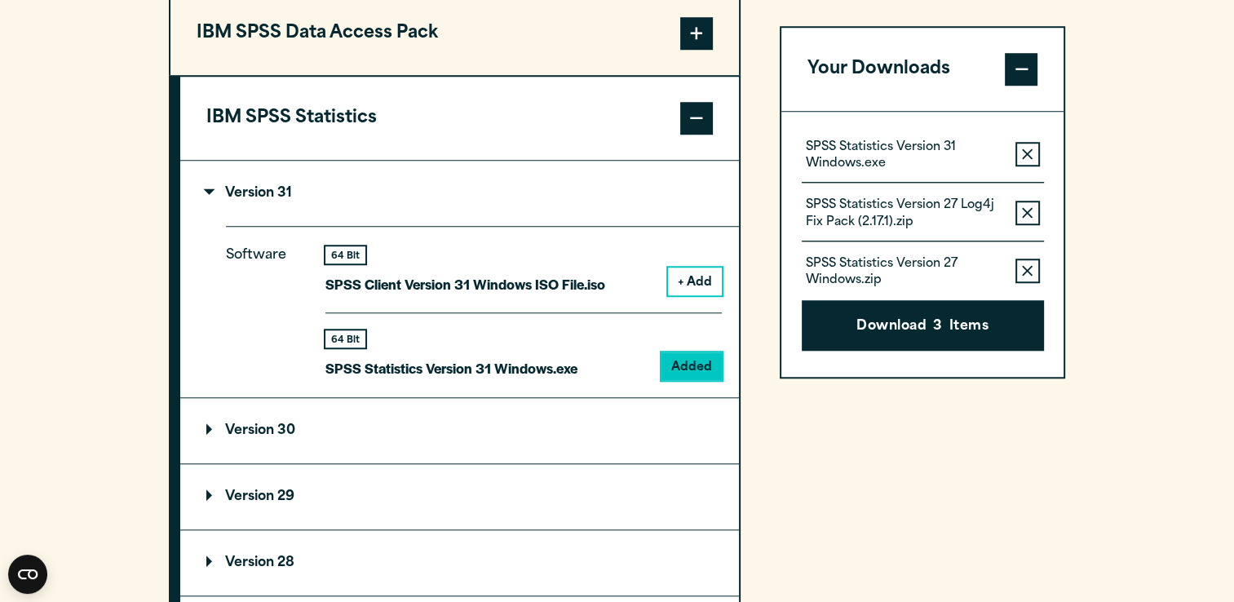
click at [1023, 273] on icon "button" at bounding box center [1027, 271] width 11 height 11
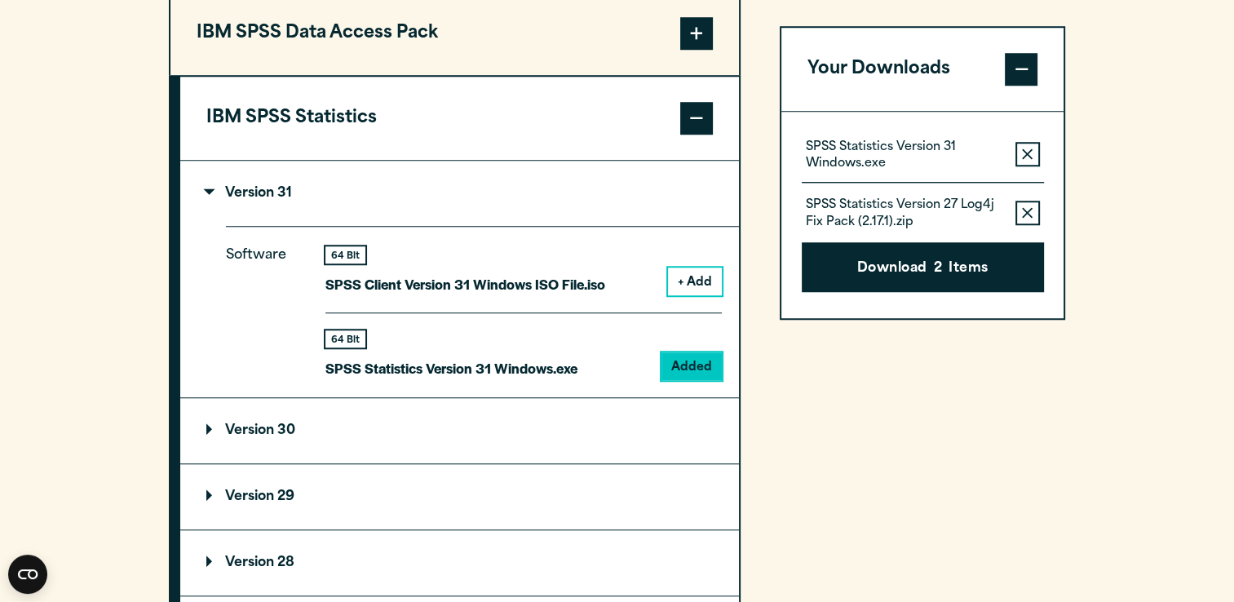
click at [1027, 210] on icon "button" at bounding box center [1027, 212] width 11 height 11
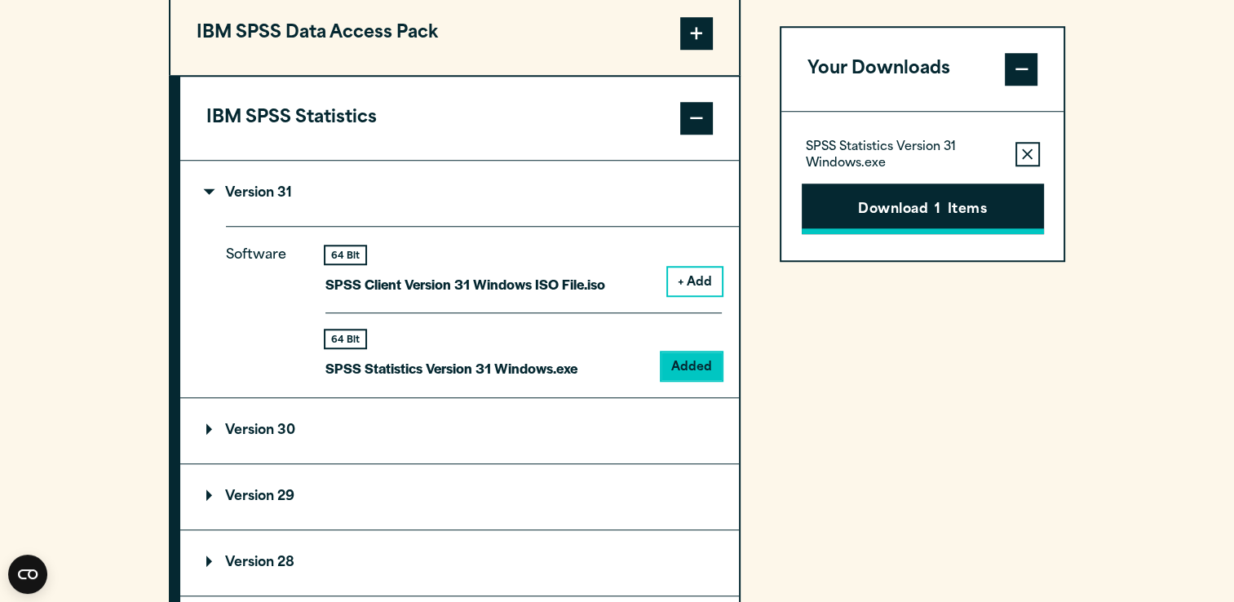
click at [885, 204] on button "Download 1 Items" at bounding box center [923, 209] width 242 height 51
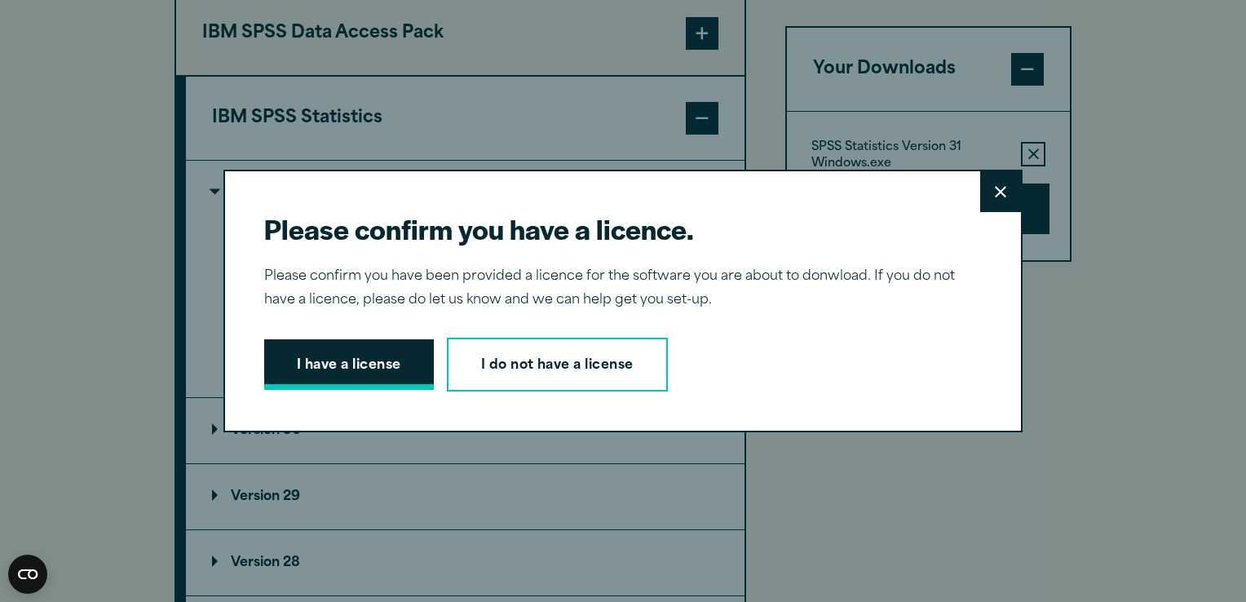
click at [327, 367] on button "I have a license" at bounding box center [349, 364] width 170 height 51
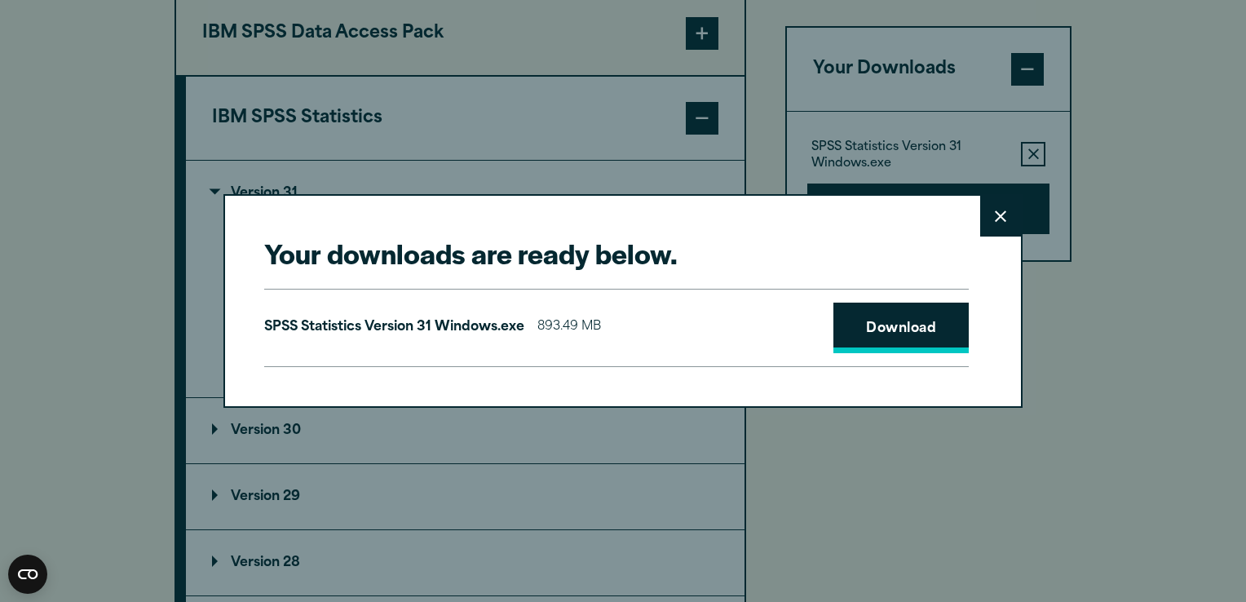
click at [881, 322] on link "Download" at bounding box center [901, 328] width 135 height 51
